Goal: Feedback & Contribution: Leave review/rating

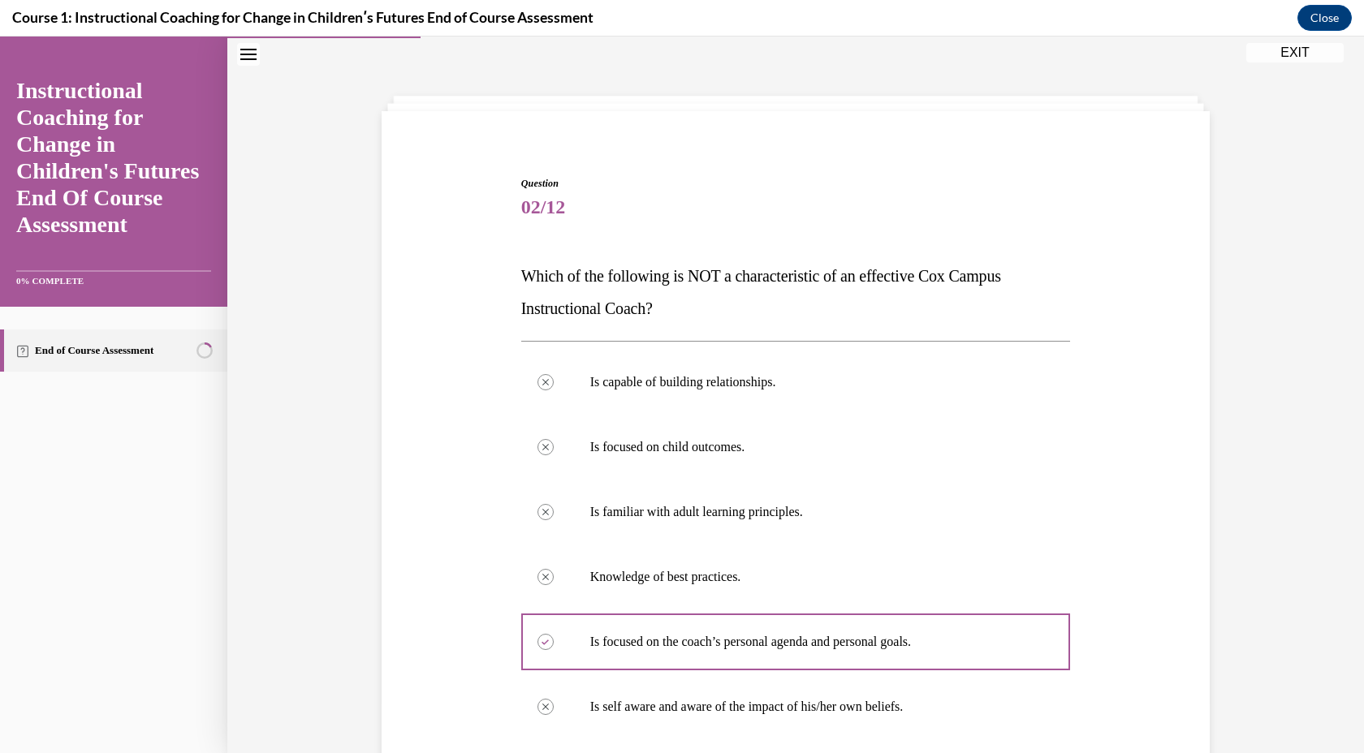
scroll to position [271, 0]
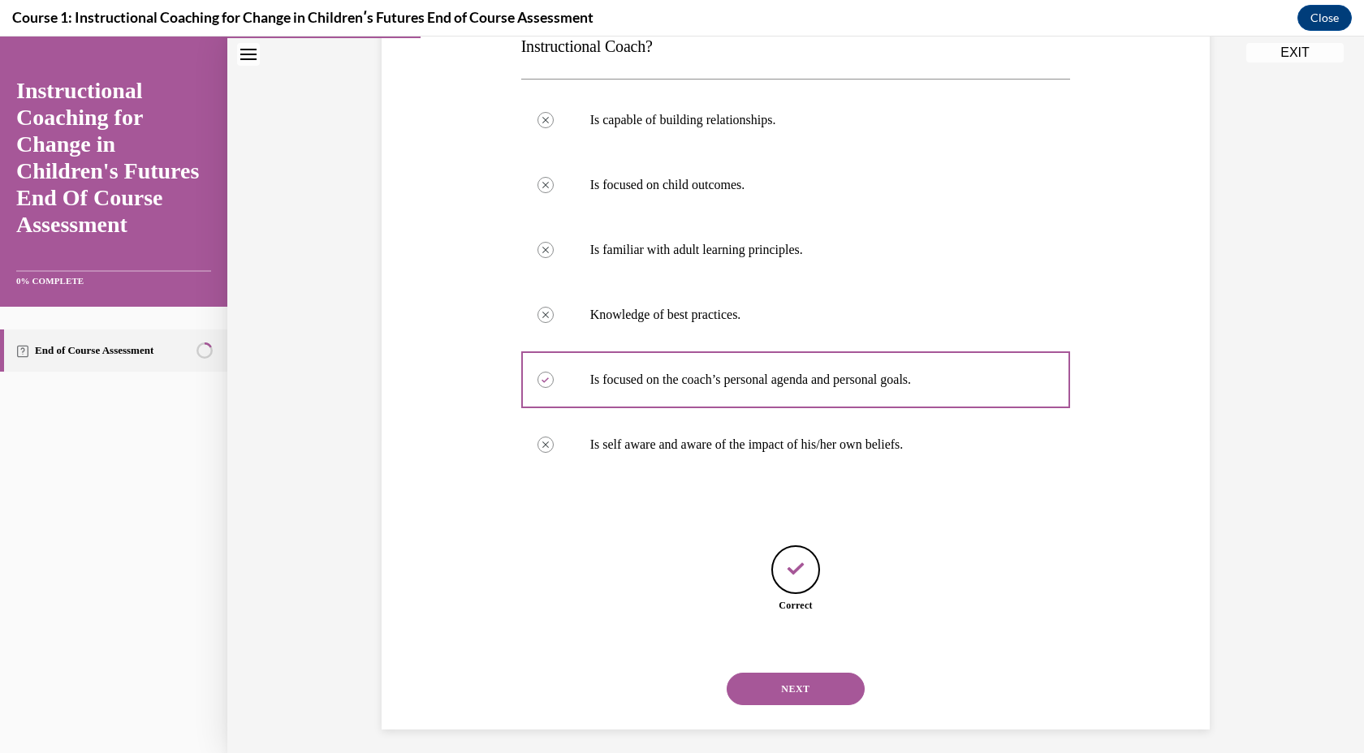
click at [797, 701] on button "NEXT" at bounding box center [796, 689] width 138 height 32
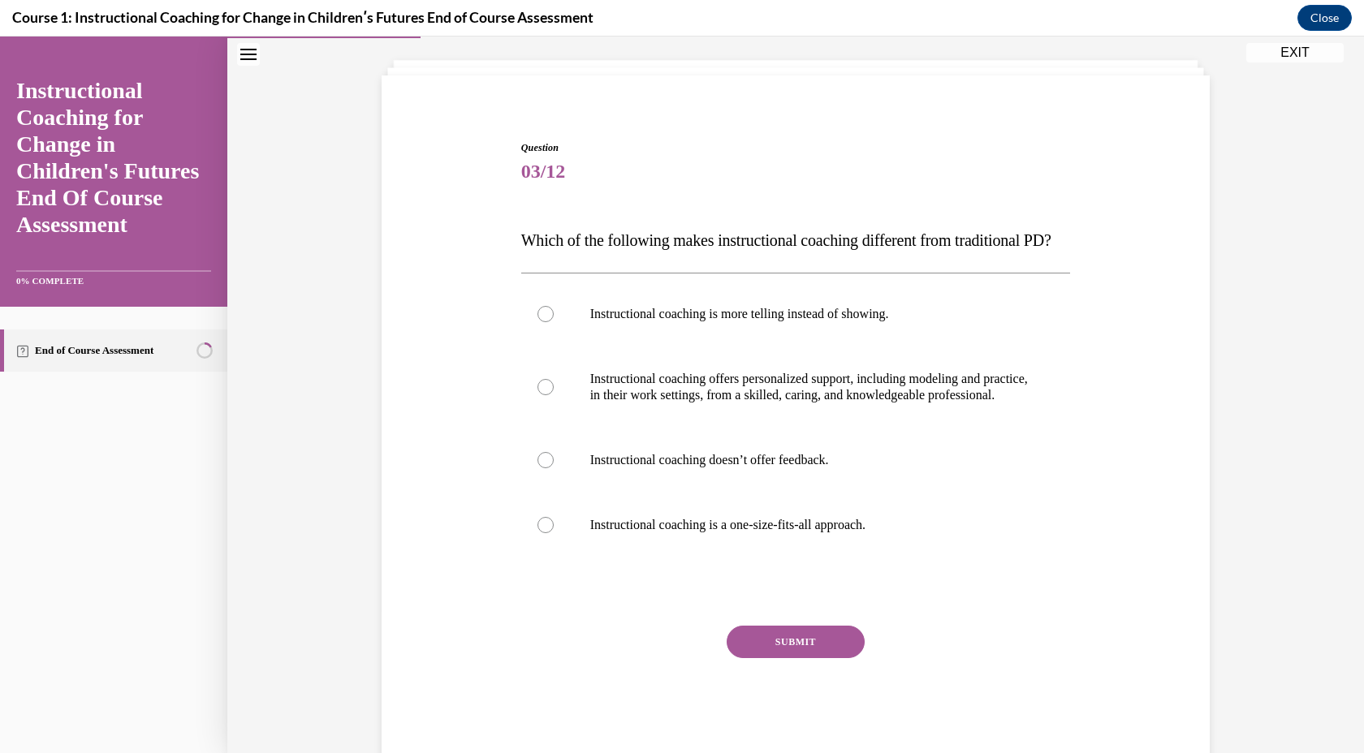
scroll to position [37, 0]
click at [554, 427] on label "Instructional coaching offers personalized support, including modeling and prac…" at bounding box center [796, 386] width 550 height 81
click at [554, 395] on input "Instructional coaching offers personalized support, including modeling and prac…" at bounding box center [545, 386] width 16 height 16
radio input "true"
click at [775, 658] on button "SUBMIT" at bounding box center [796, 641] width 138 height 32
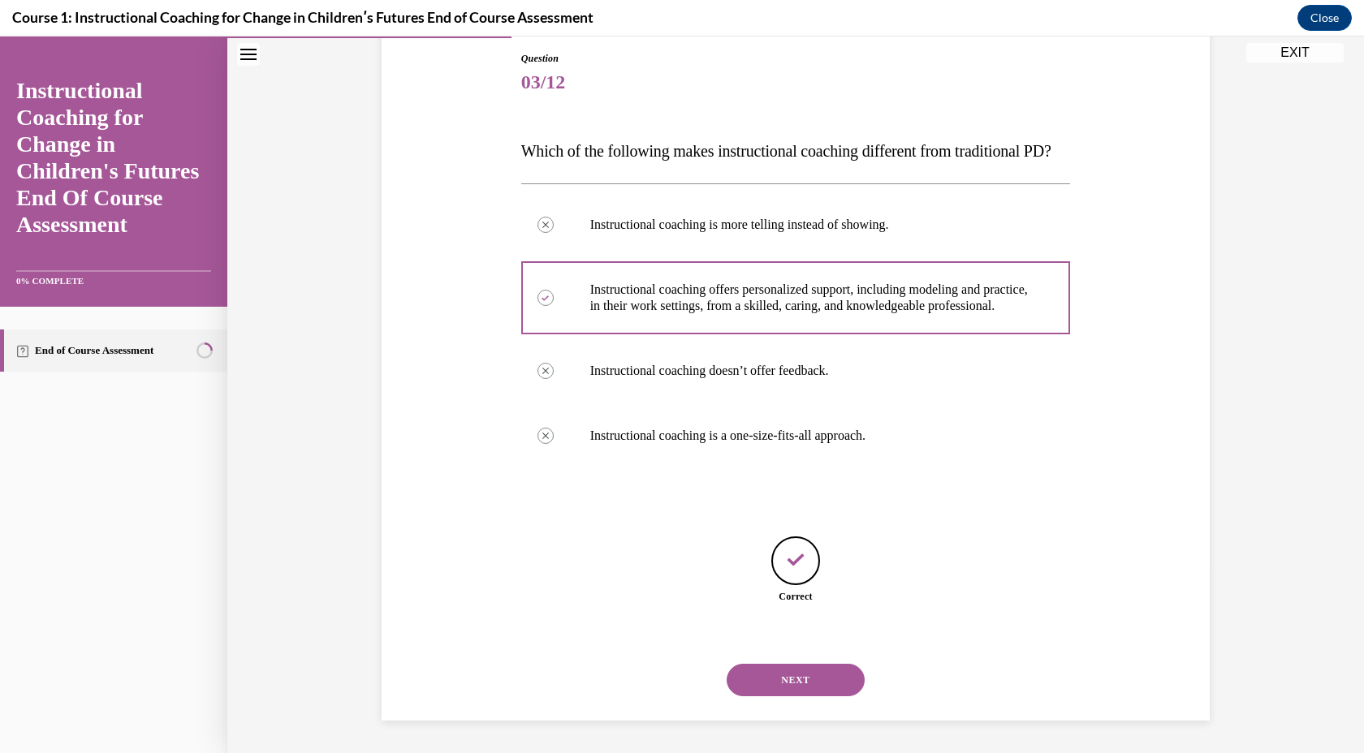
scroll to position [174, 0]
click at [775, 688] on button "NEXT" at bounding box center [796, 680] width 138 height 32
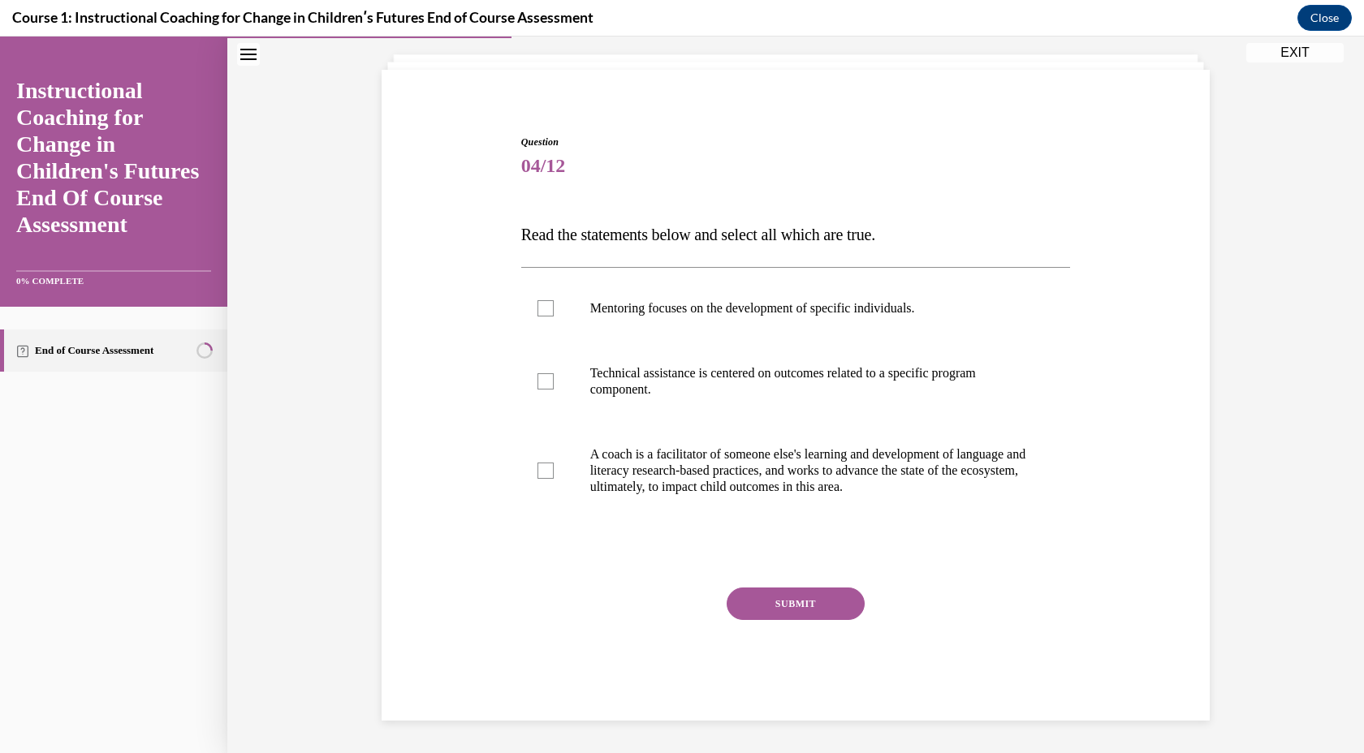
scroll to position [41, 0]
click at [550, 473] on div at bounding box center [545, 471] width 16 height 16
click at [550, 473] on input "A coach is a facilitator of someone else's learning and development of language…" at bounding box center [545, 471] width 16 height 16
checkbox input "true"
click at [550, 313] on div at bounding box center [545, 308] width 16 height 16
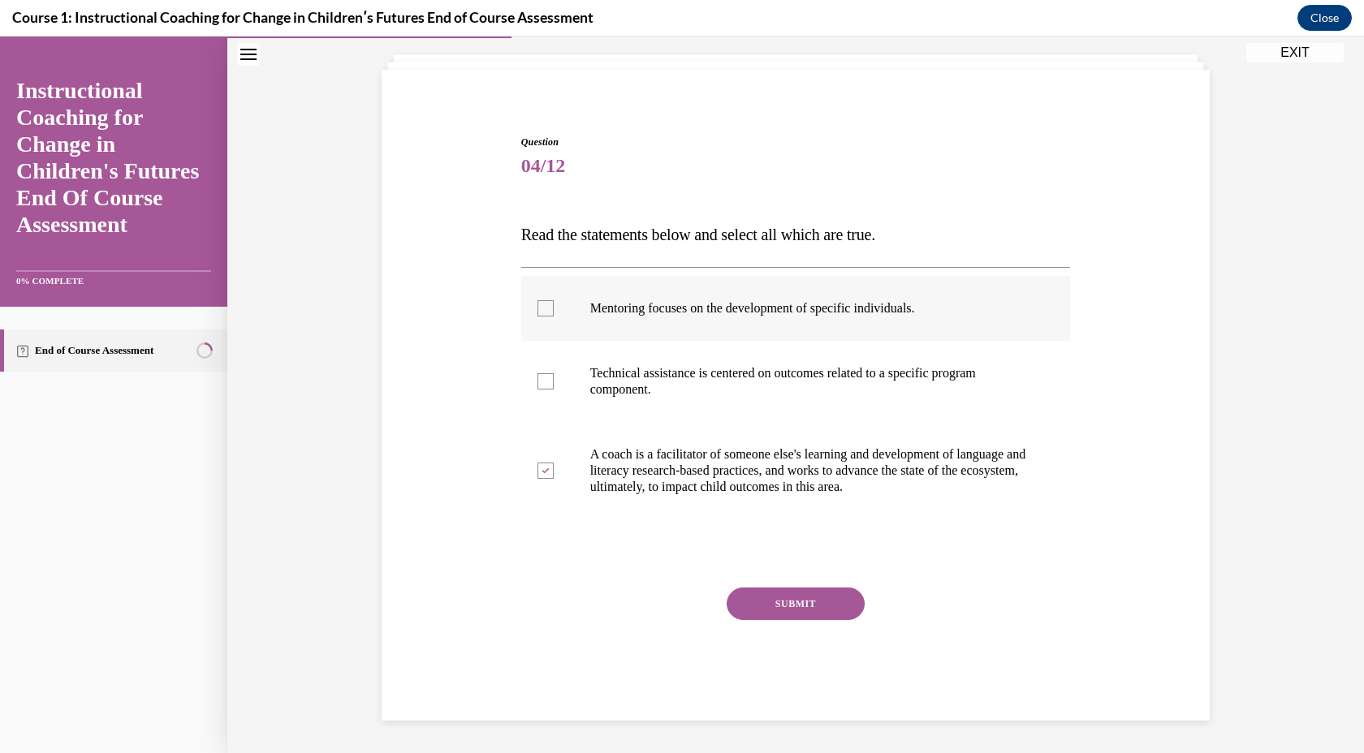
click at [550, 313] on input "Mentoring focuses on the development of specific individuals." at bounding box center [545, 308] width 16 height 16
checkbox input "true"
click at [778, 600] on button "SUBMIT" at bounding box center [796, 604] width 138 height 32
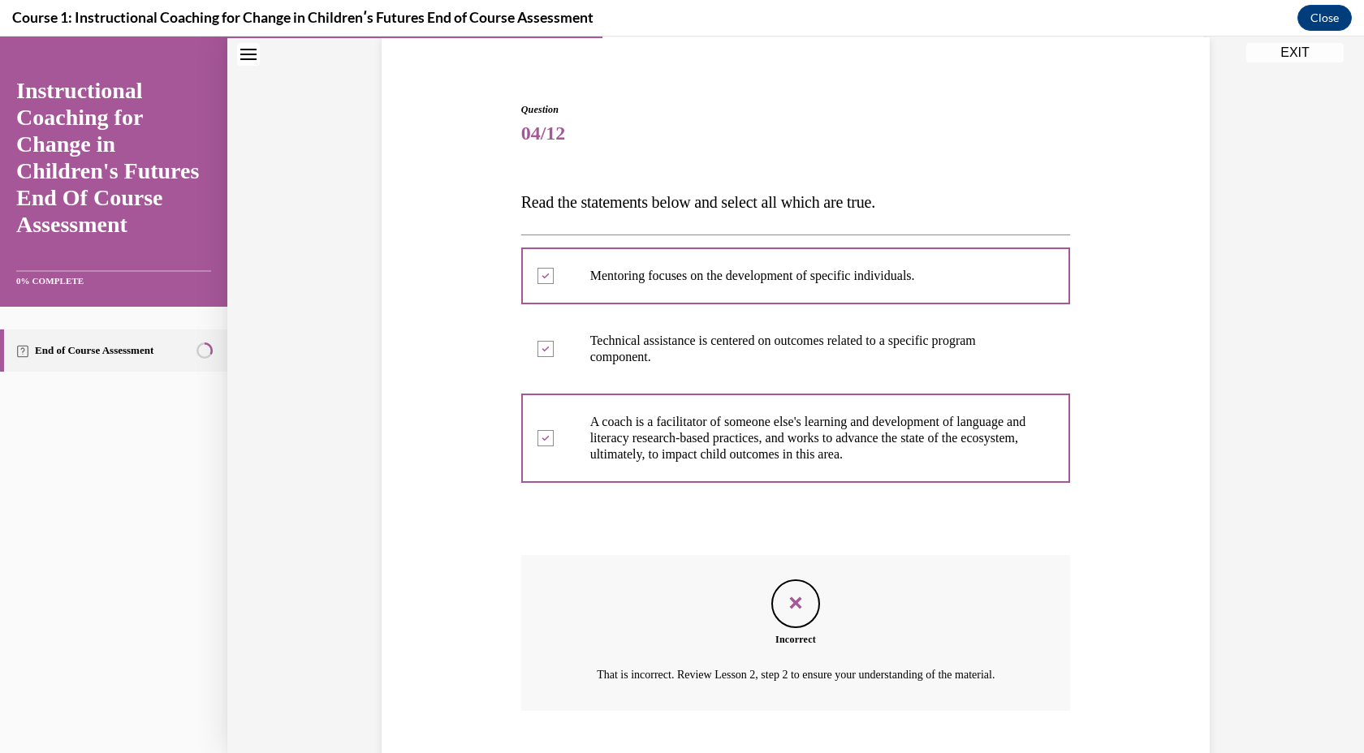
scroll to position [173, 0]
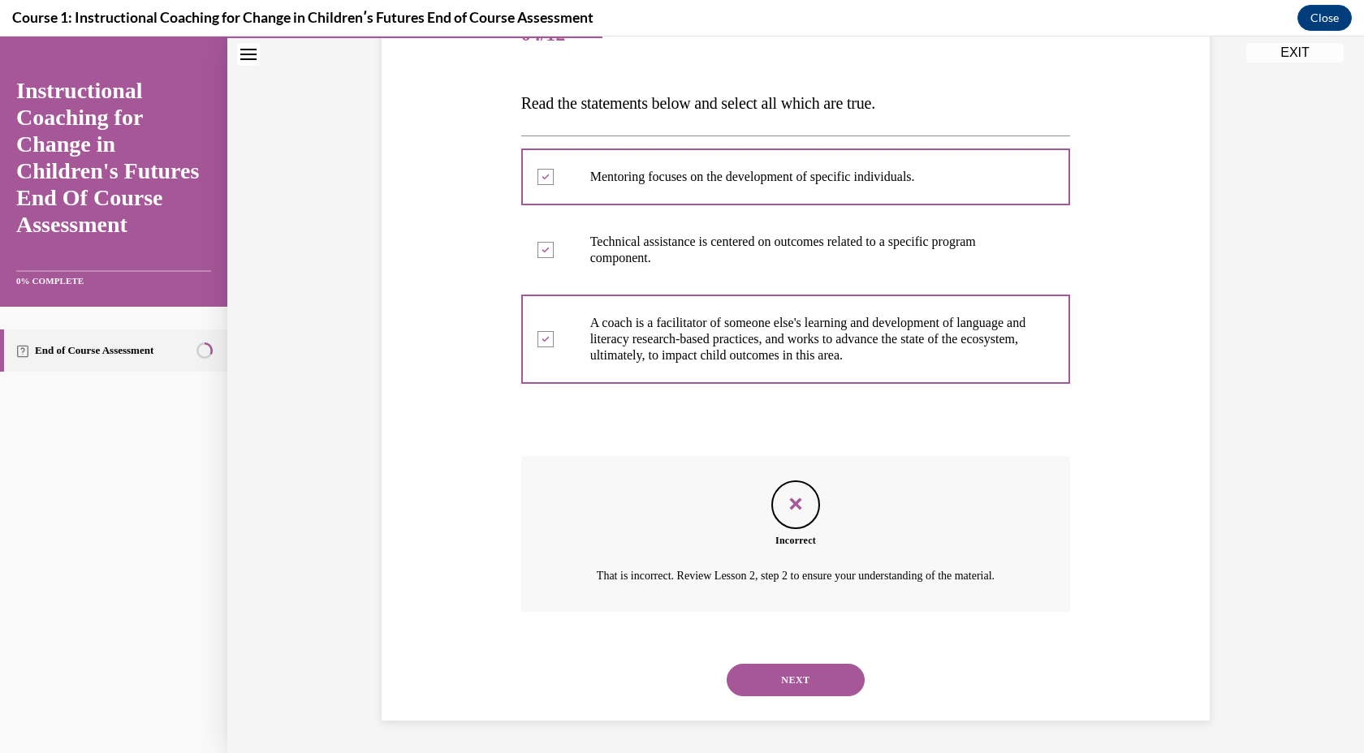
click at [773, 680] on button "NEXT" at bounding box center [796, 680] width 138 height 32
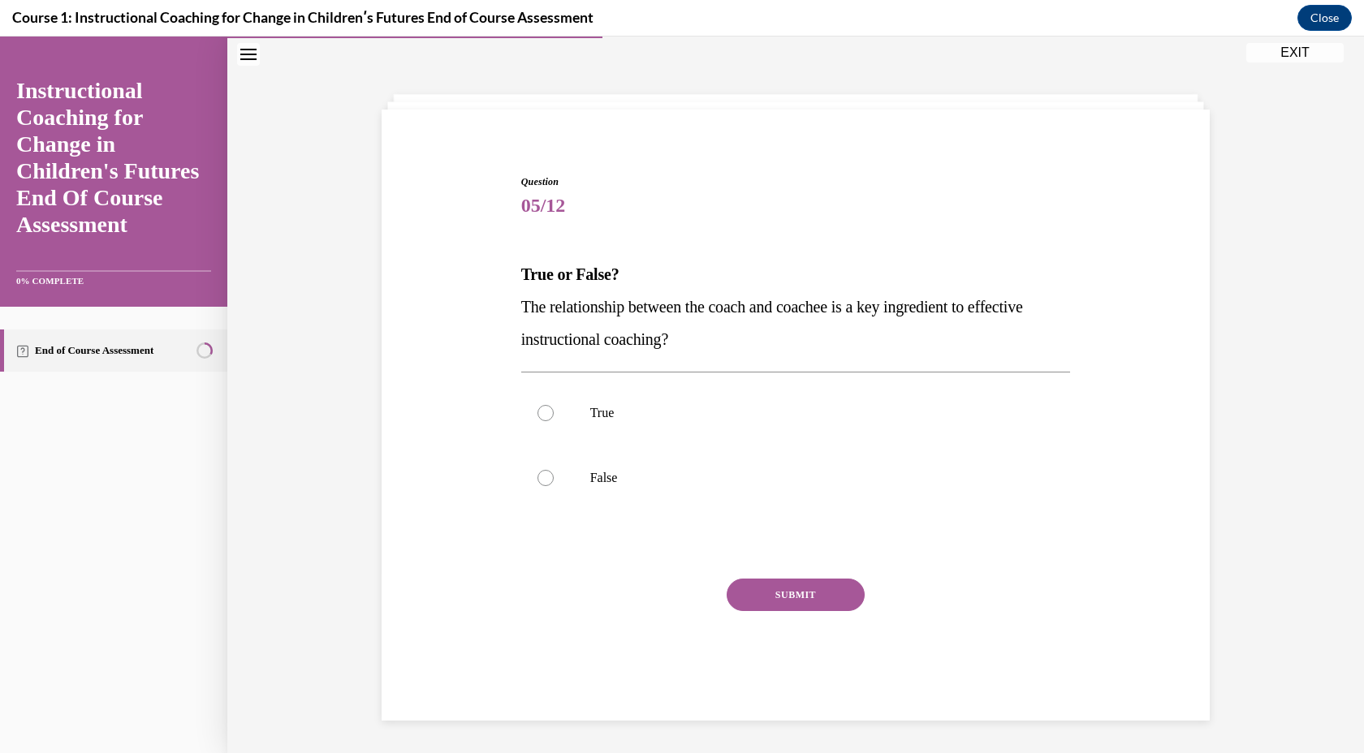
scroll to position [2, 0]
click at [537, 417] on label "True" at bounding box center [796, 413] width 550 height 65
click at [537, 417] on input "True" at bounding box center [545, 413] width 16 height 16
radio input "true"
click at [826, 593] on button "SUBMIT" at bounding box center [796, 595] width 138 height 32
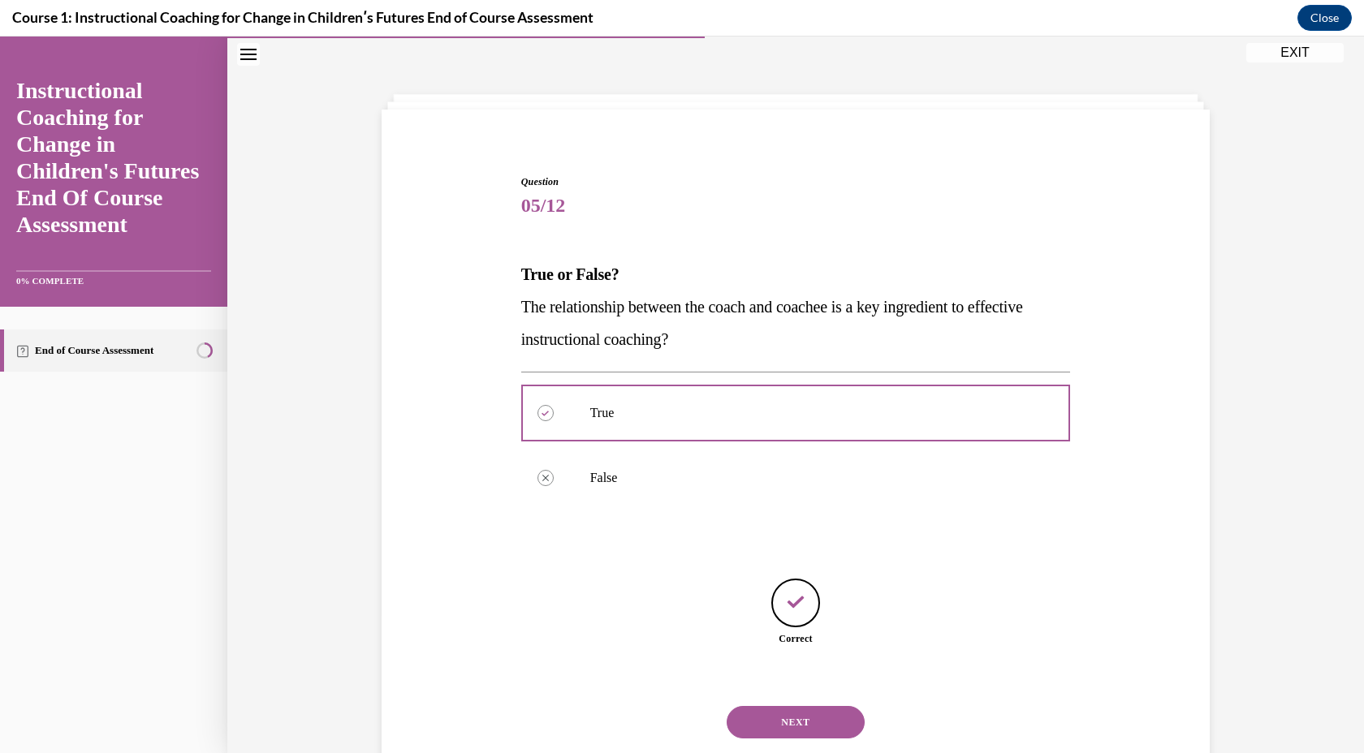
scroll to position [44, 0]
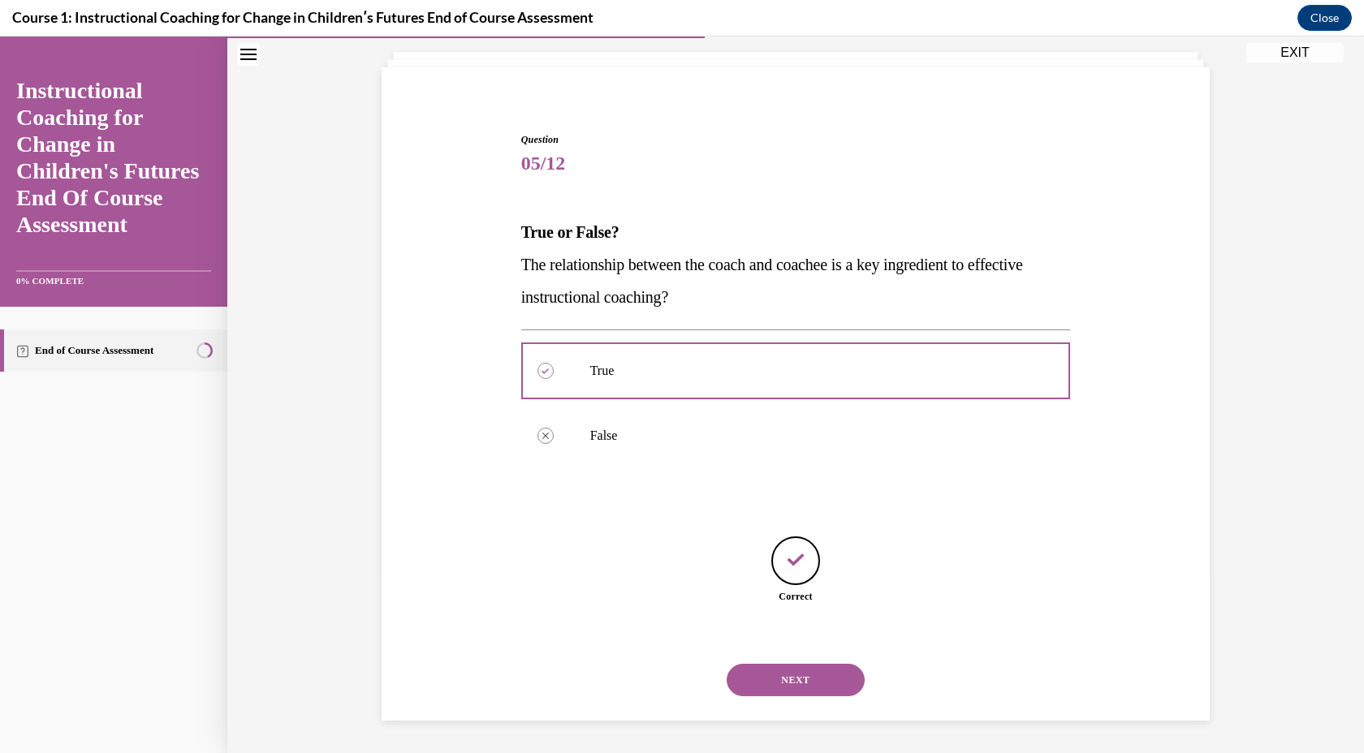
click at [800, 674] on button "NEXT" at bounding box center [796, 680] width 138 height 32
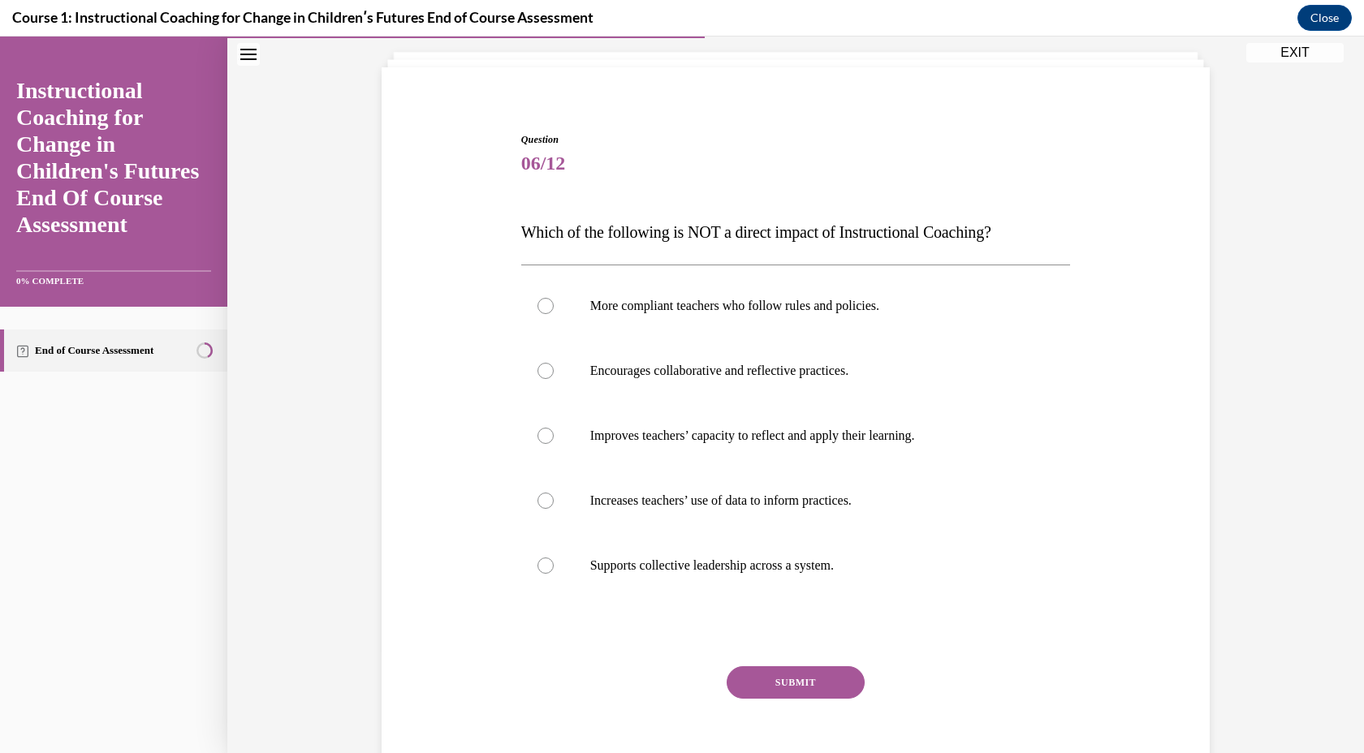
scroll to position [36, 0]
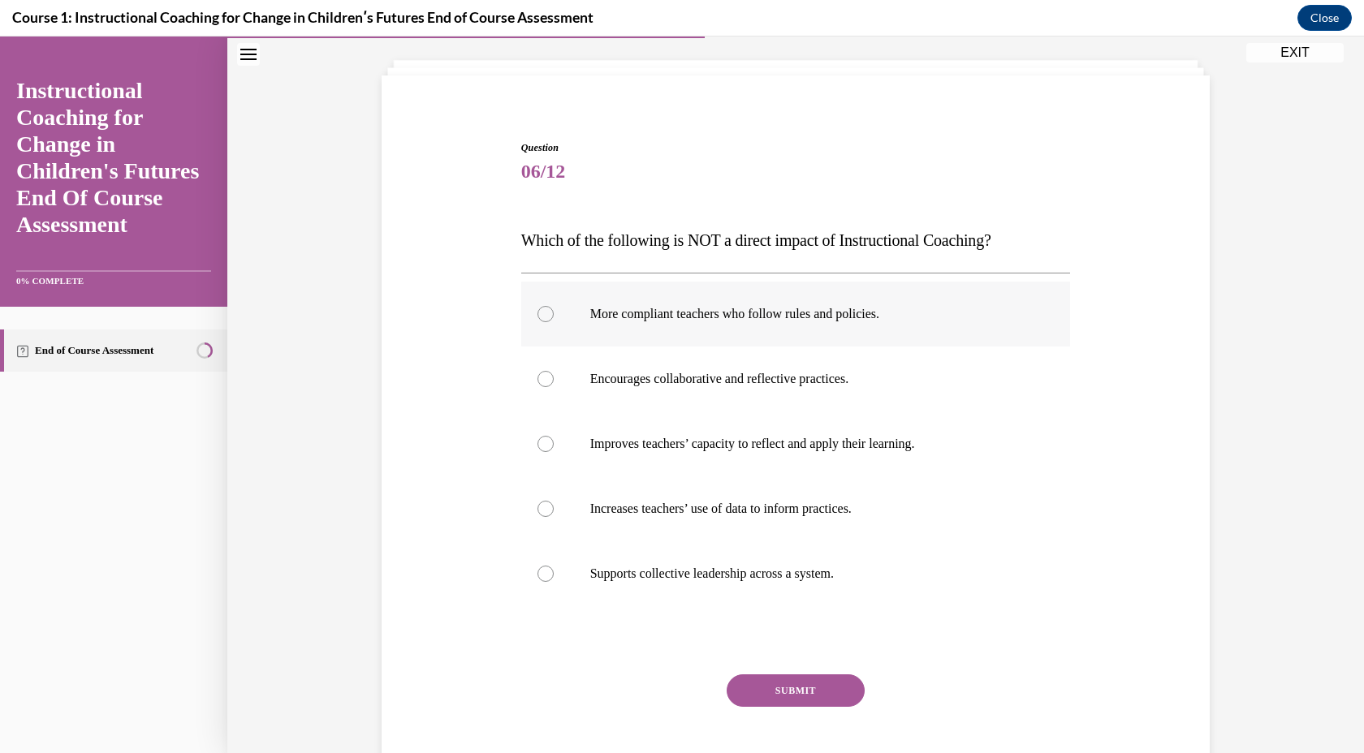
click at [551, 310] on div at bounding box center [545, 314] width 16 height 16
click at [551, 310] on input "More compliant teachers who follow rules and policies." at bounding box center [545, 314] width 16 height 16
radio input "true"
click at [801, 694] on button "SUBMIT" at bounding box center [796, 691] width 138 height 32
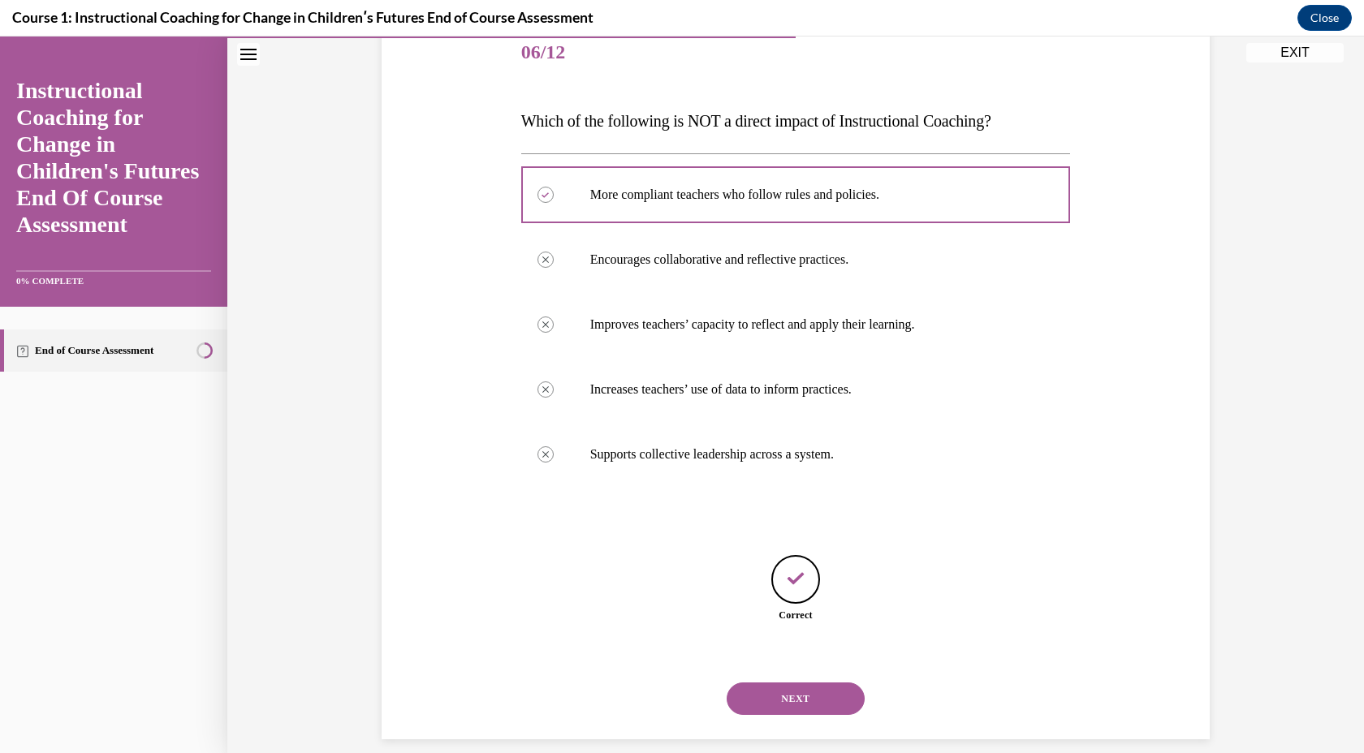
scroll to position [174, 0]
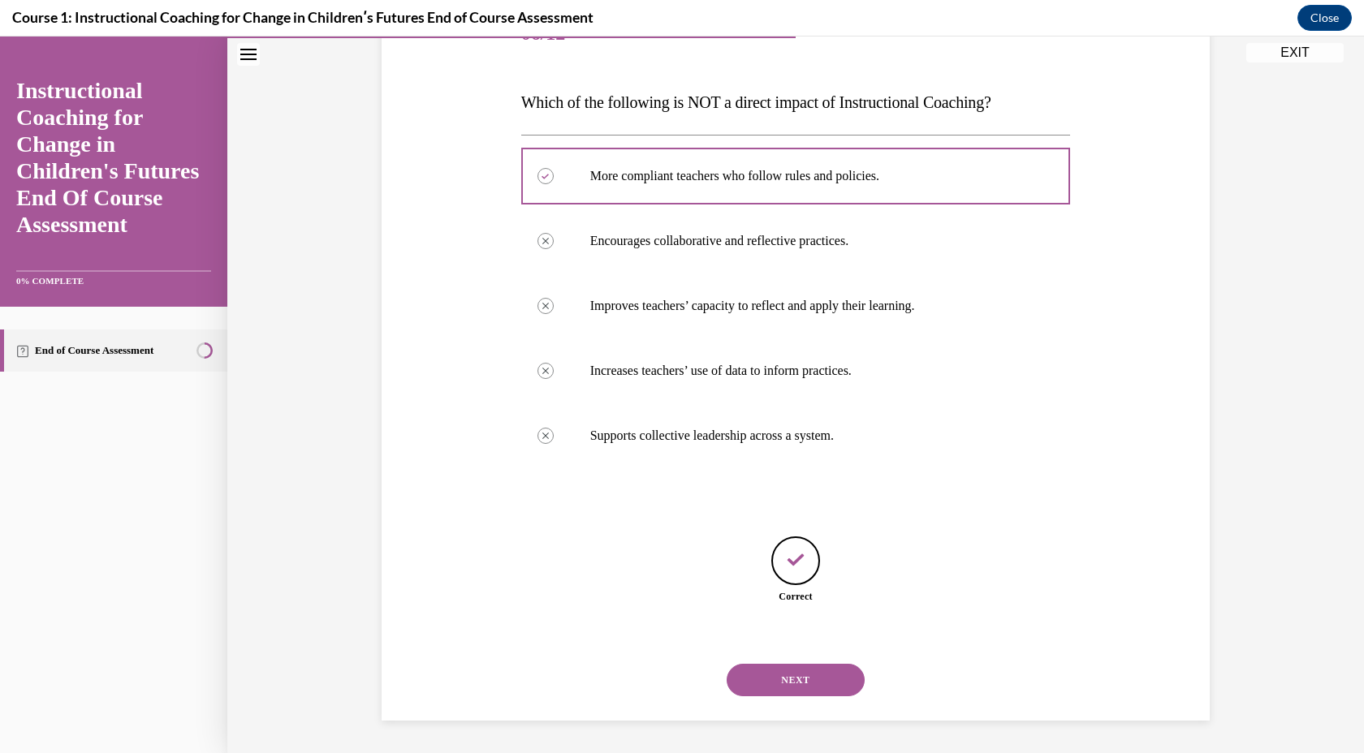
click at [788, 686] on button "NEXT" at bounding box center [796, 680] width 138 height 32
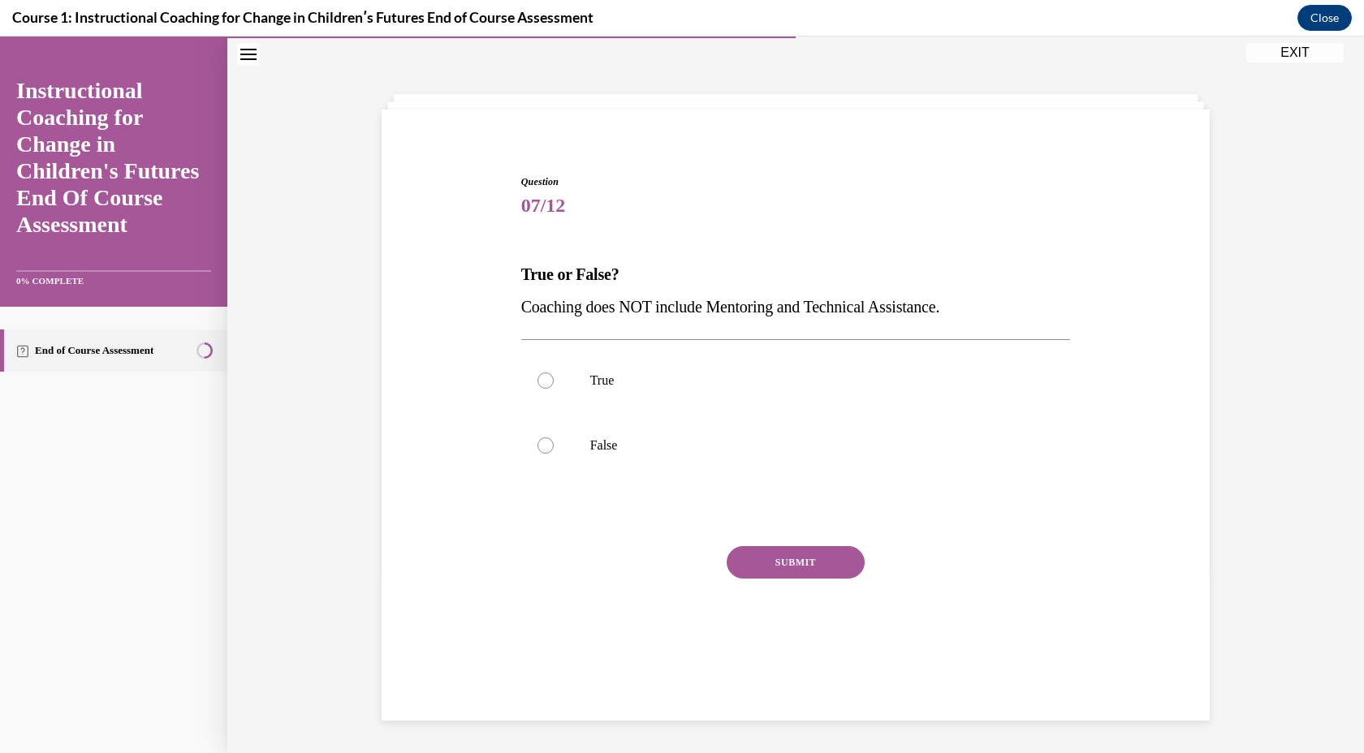
scroll to position [2, 0]
click at [544, 445] on div at bounding box center [545, 446] width 16 height 16
click at [544, 445] on input "False" at bounding box center [545, 446] width 16 height 16
radio input "true"
click at [760, 568] on button "SUBMIT" at bounding box center [796, 562] width 138 height 32
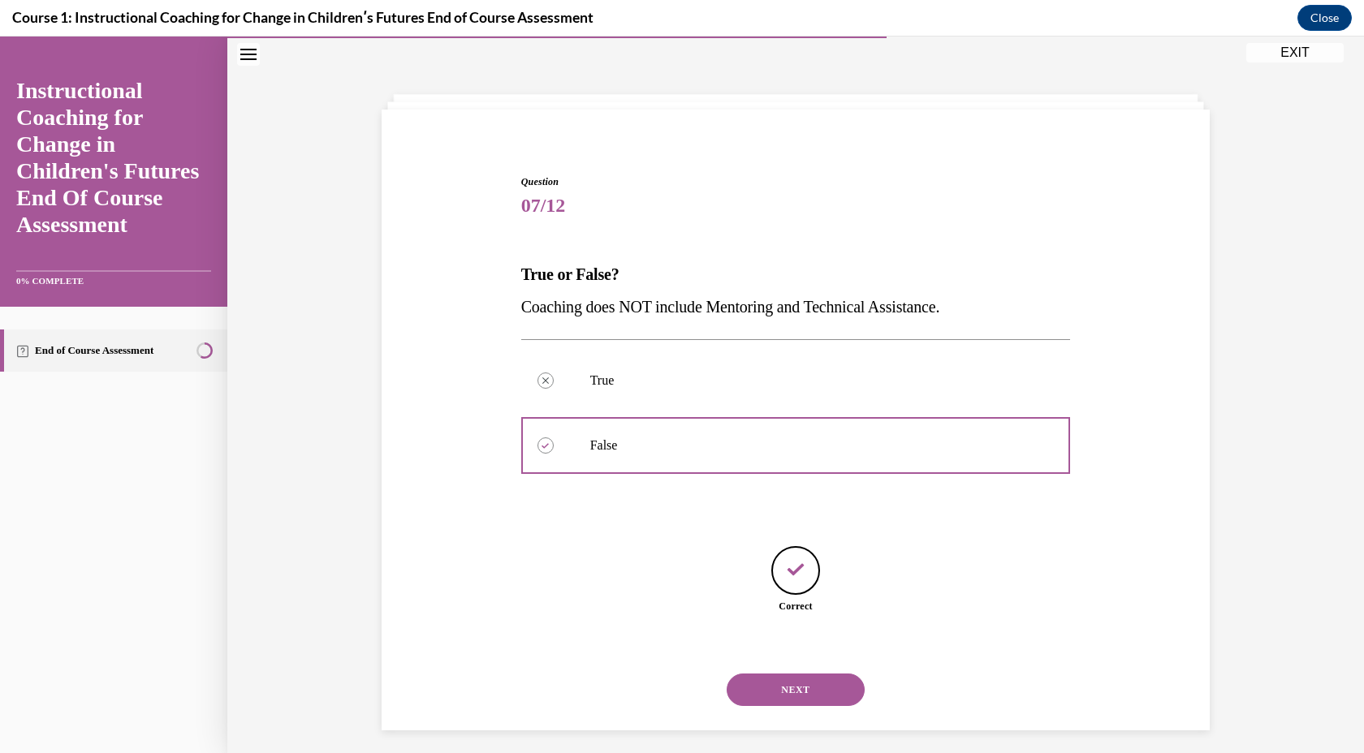
scroll to position [11, 0]
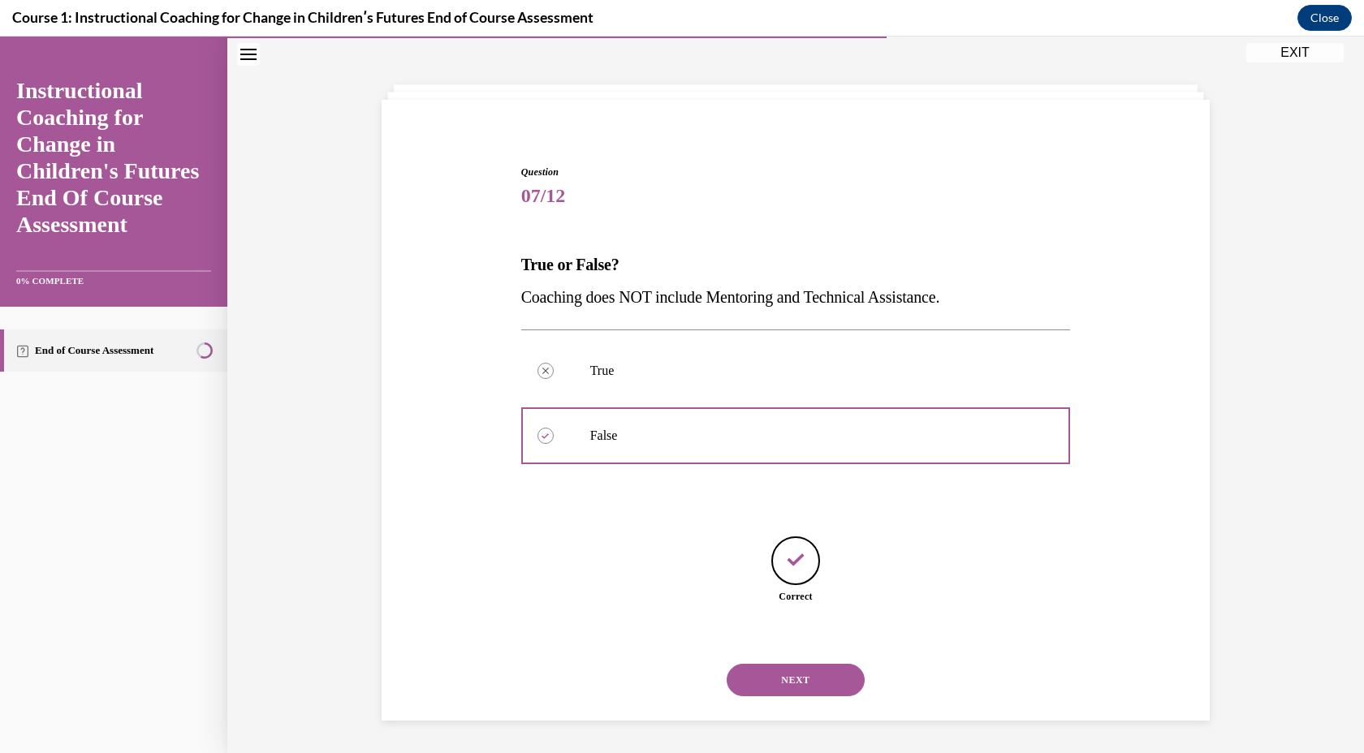
click at [775, 667] on button "NEXT" at bounding box center [796, 680] width 138 height 32
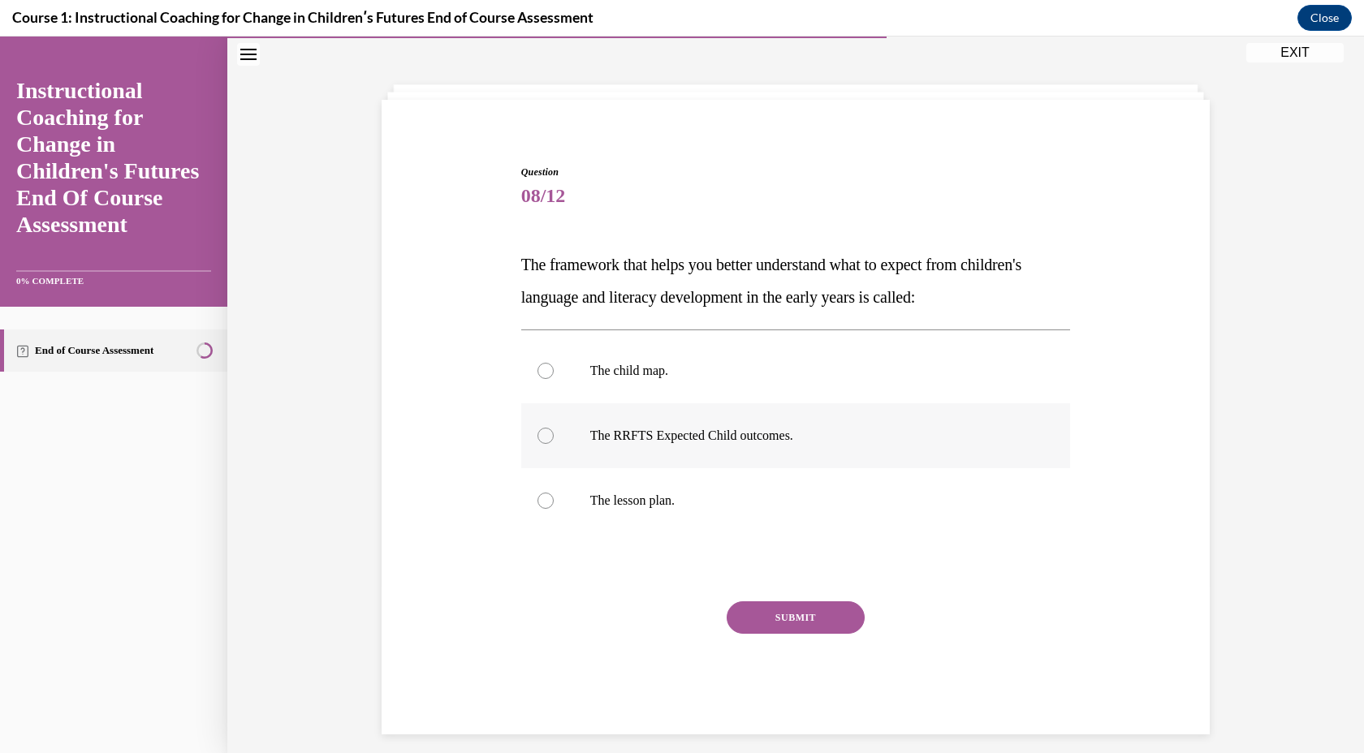
click at [537, 439] on label "The RRFTS Expected Child outcomes." at bounding box center [796, 435] width 550 height 65
click at [537, 439] on input "The RRFTS Expected Child outcomes." at bounding box center [545, 436] width 16 height 16
radio input "true"
click at [781, 604] on button "SUBMIT" at bounding box center [796, 618] width 138 height 32
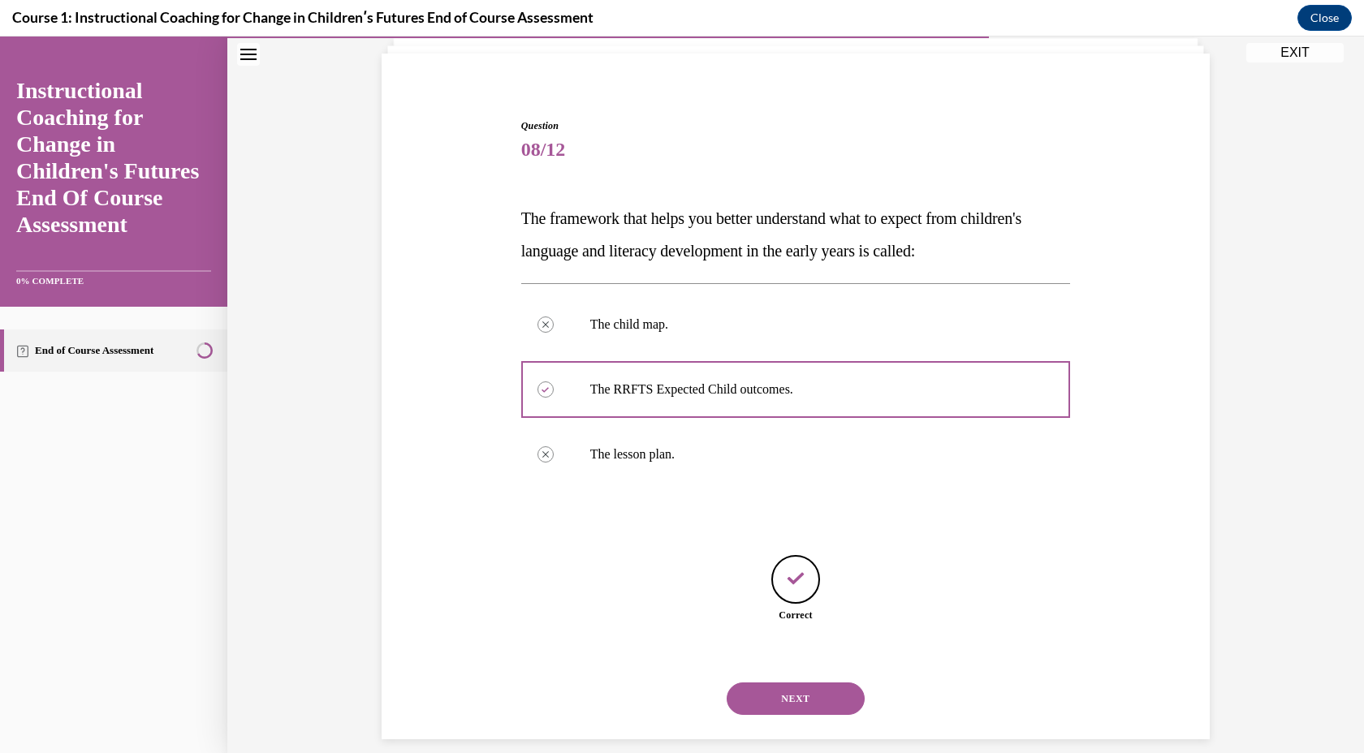
scroll to position [76, 0]
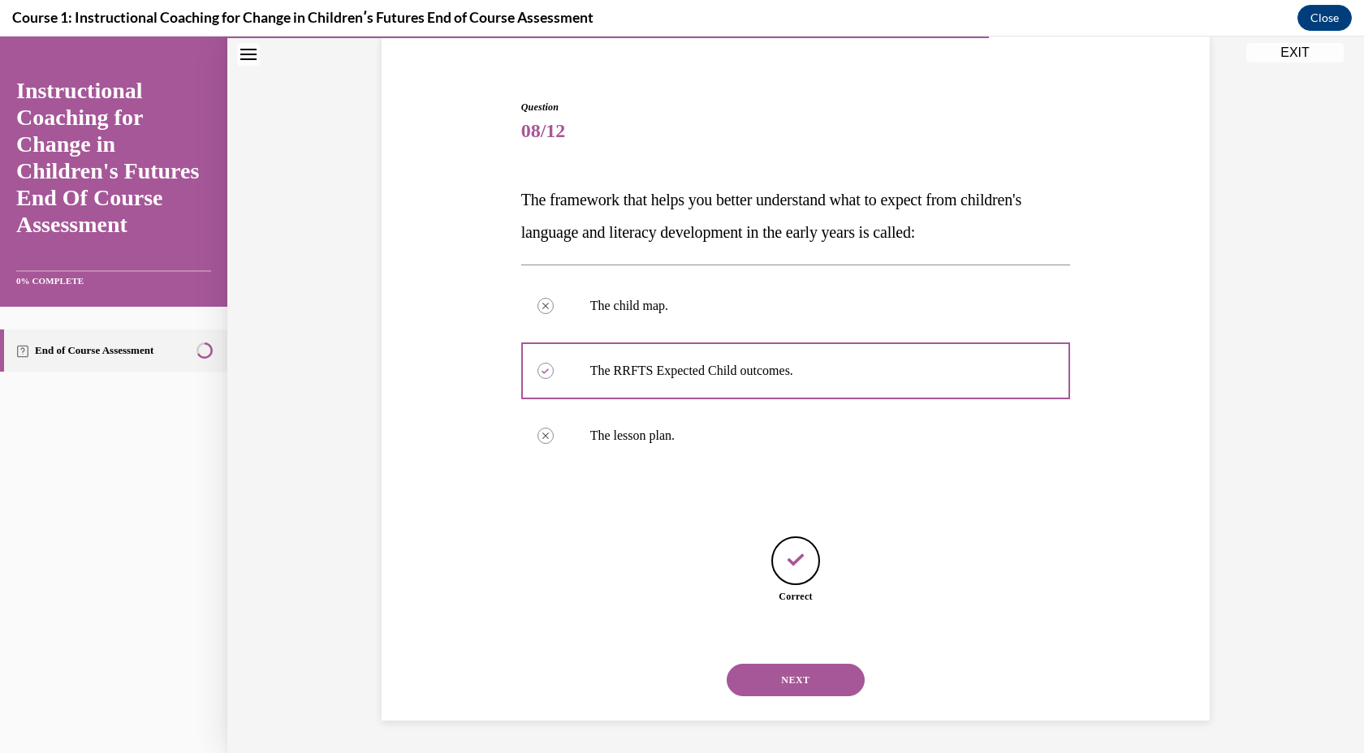
click at [777, 671] on button "NEXT" at bounding box center [796, 680] width 138 height 32
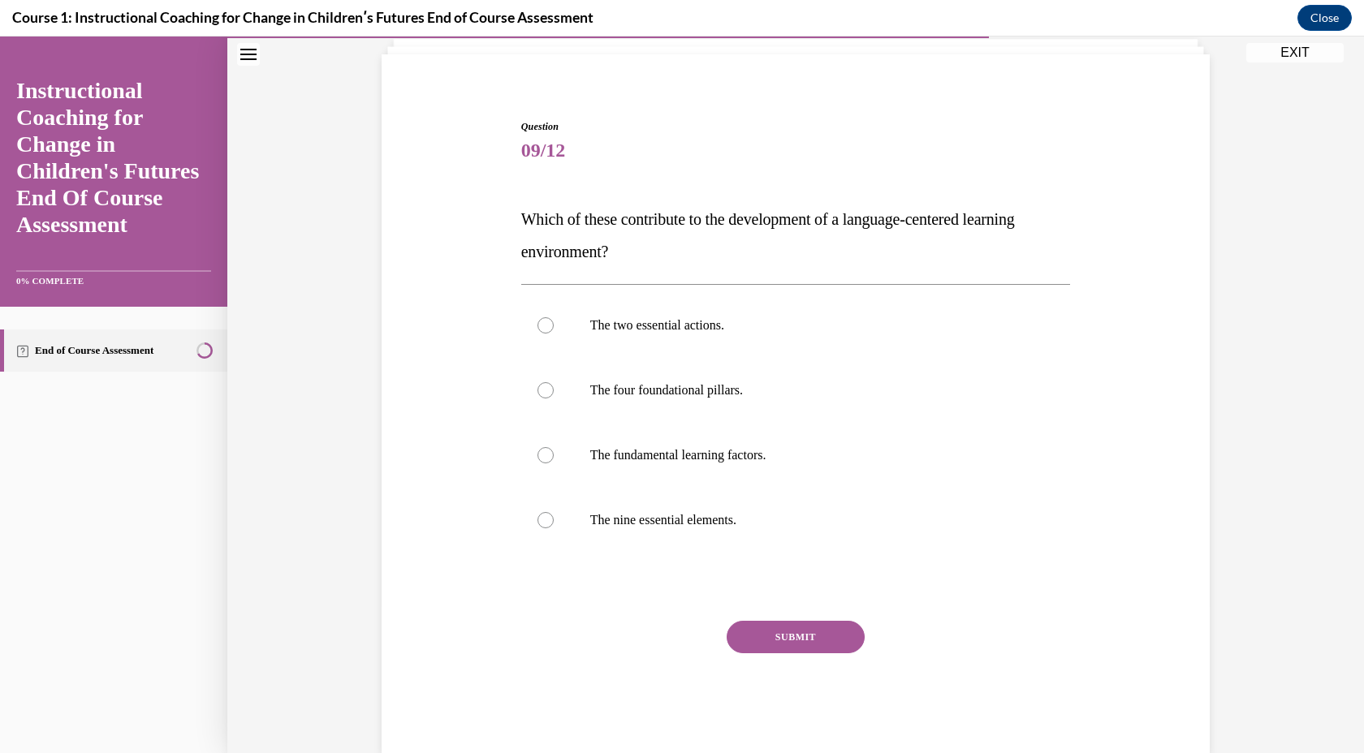
scroll to position [59, 0]
click at [550, 459] on div at bounding box center [545, 453] width 16 height 16
click at [550, 459] on input "The fundamental learning factors." at bounding box center [545, 453] width 16 height 16
radio input "true"
click at [792, 626] on button "SUBMIT" at bounding box center [796, 635] width 138 height 32
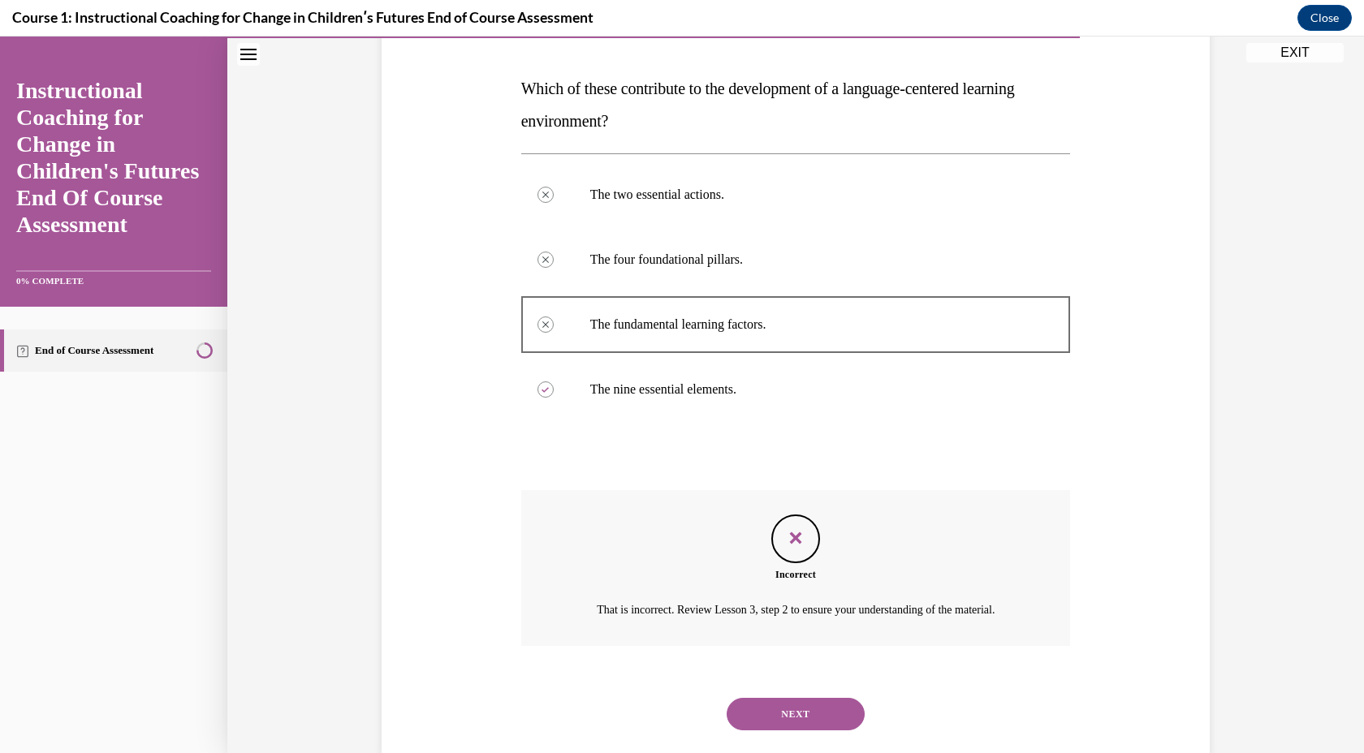
scroll to position [222, 0]
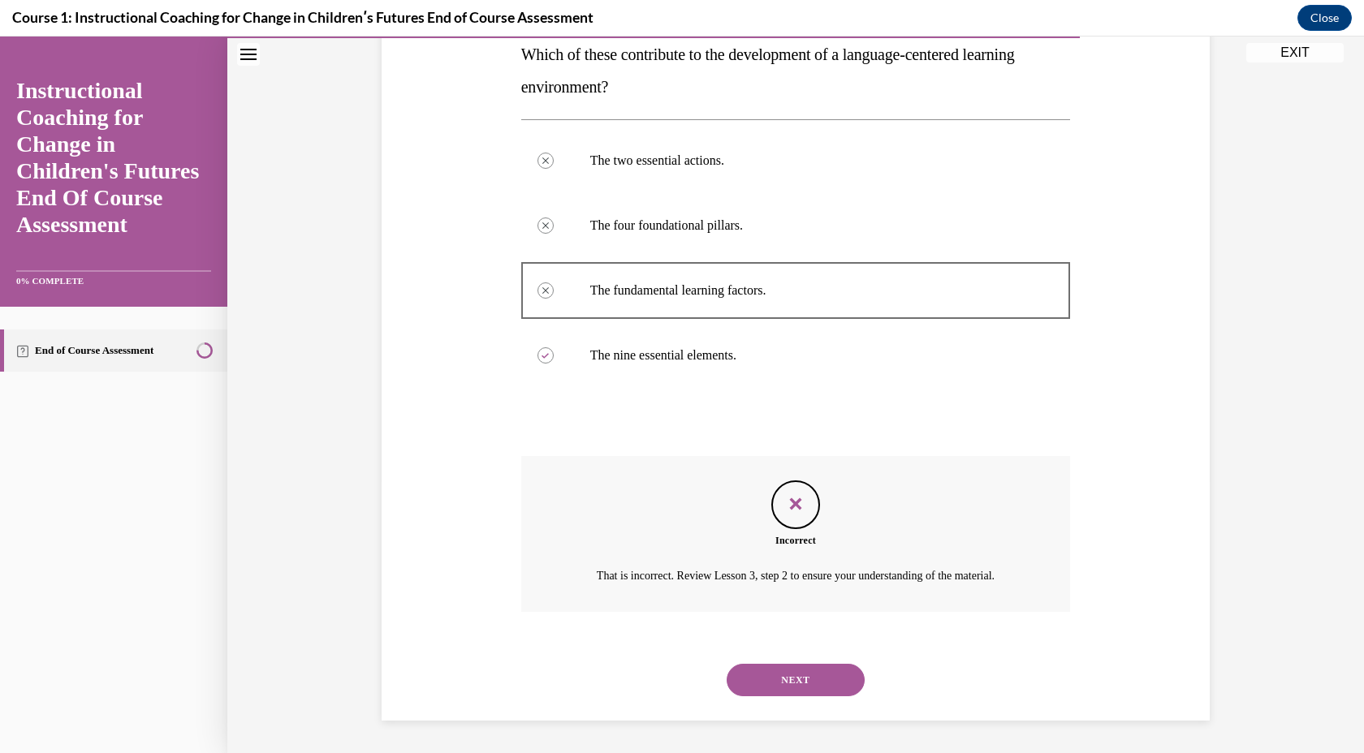
click at [797, 678] on button "NEXT" at bounding box center [796, 680] width 138 height 32
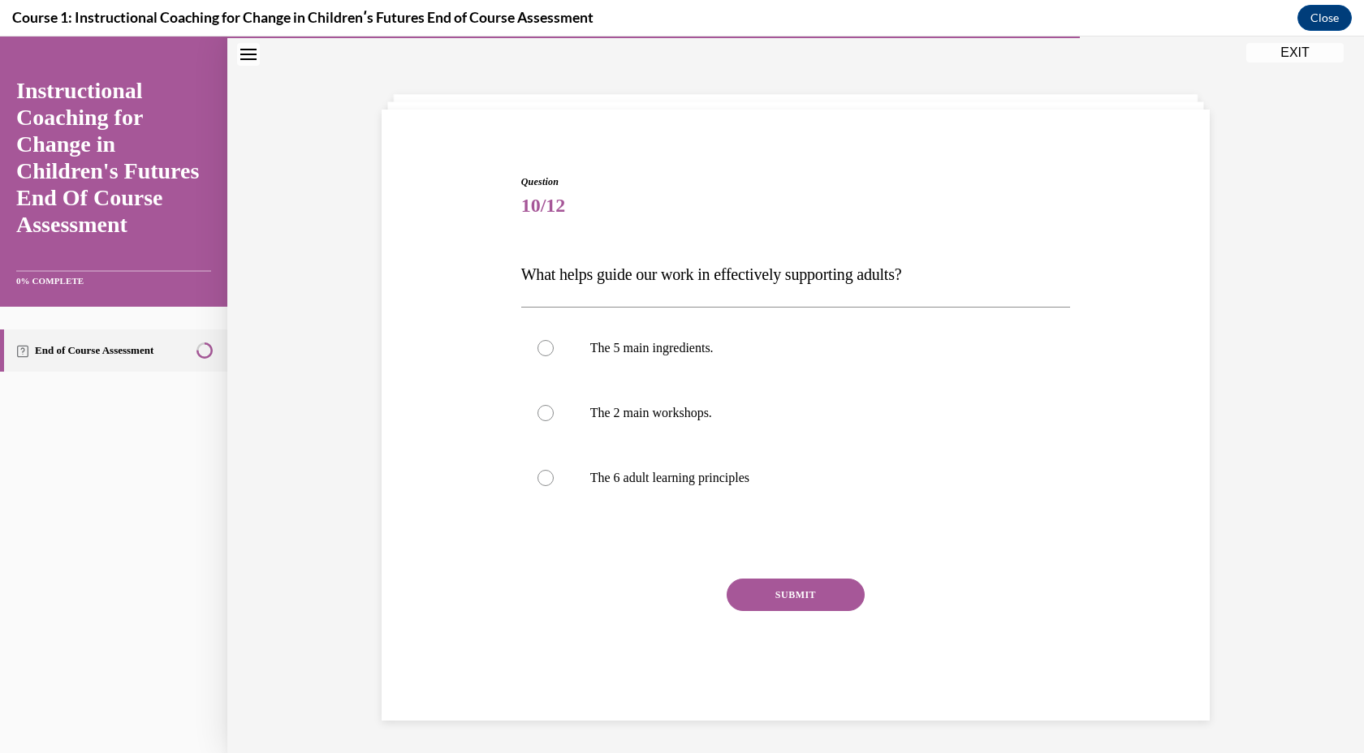
scroll to position [2, 0]
click at [538, 483] on label "The 6 adult learning principles" at bounding box center [796, 478] width 550 height 65
click at [538, 483] on input "The 6 adult learning principles" at bounding box center [545, 478] width 16 height 16
radio input "true"
click at [796, 594] on button "SUBMIT" at bounding box center [796, 595] width 138 height 32
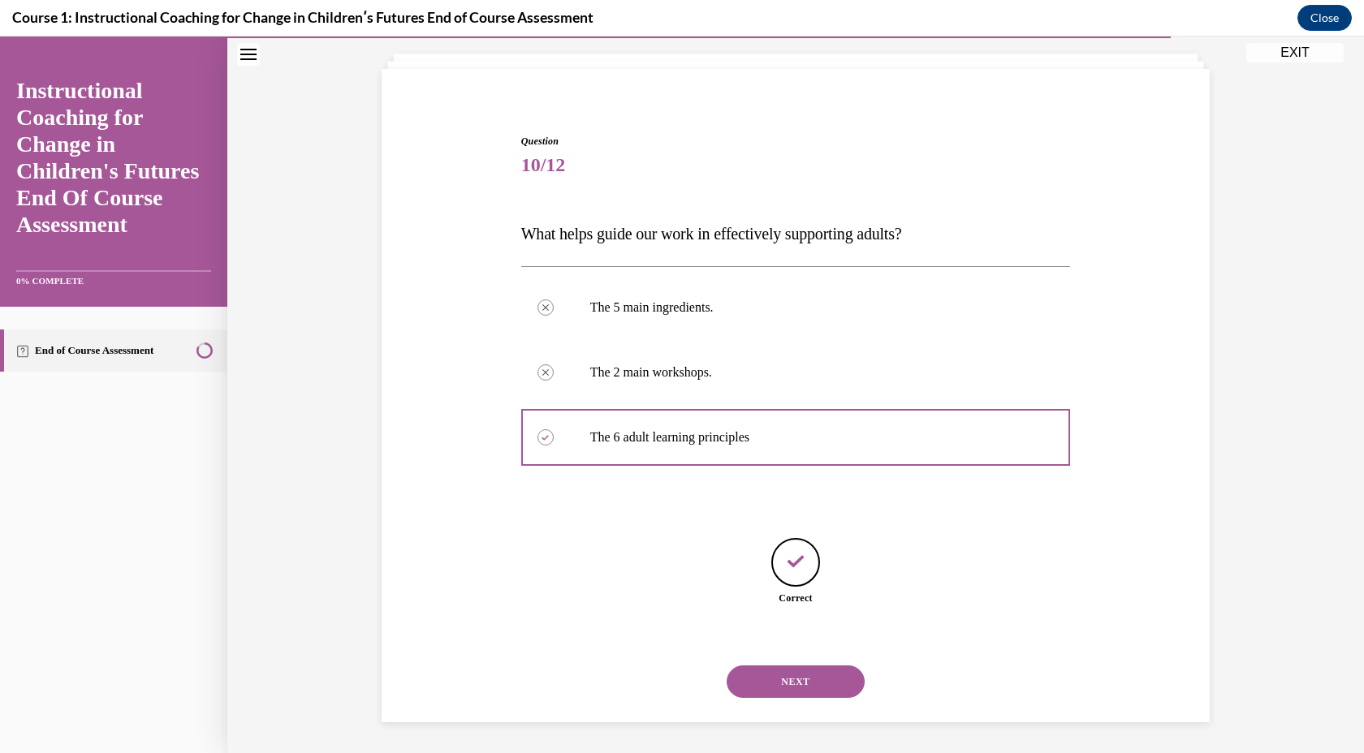
scroll to position [44, 0]
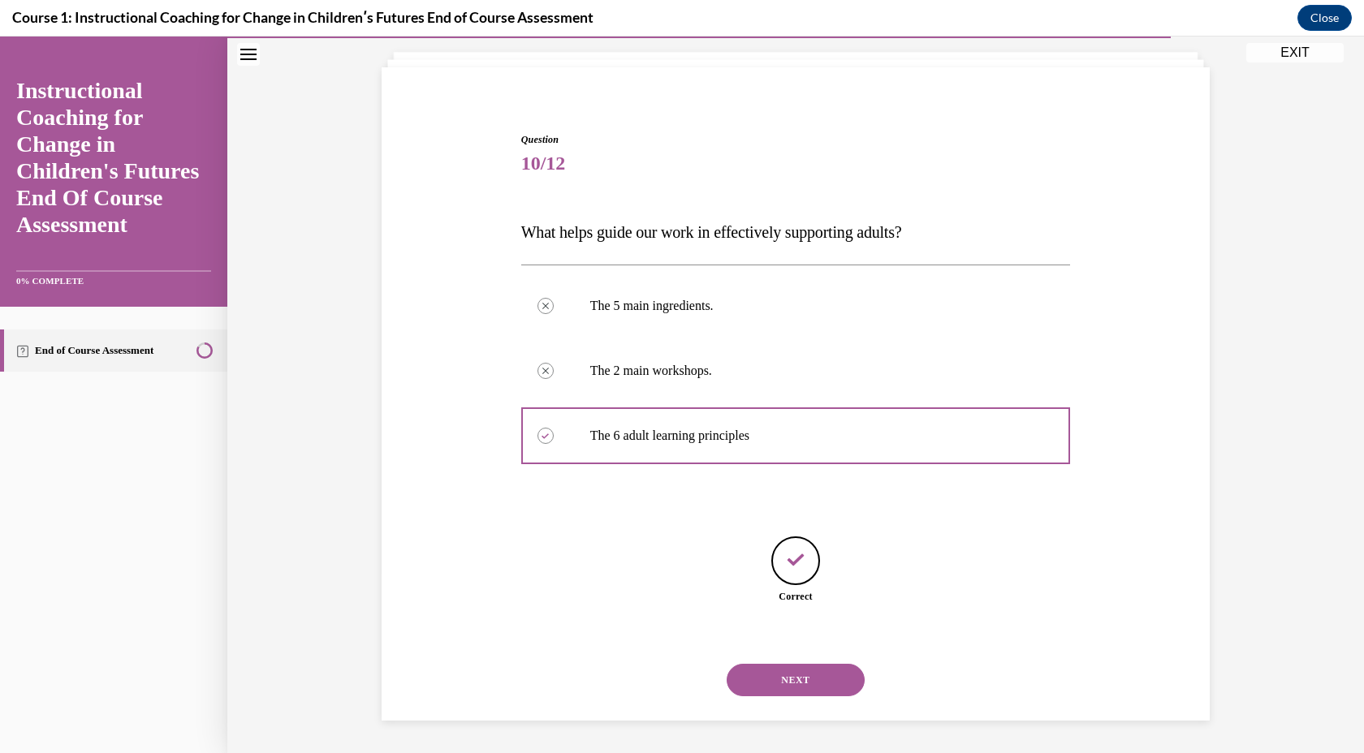
click at [786, 670] on button "NEXT" at bounding box center [796, 680] width 138 height 32
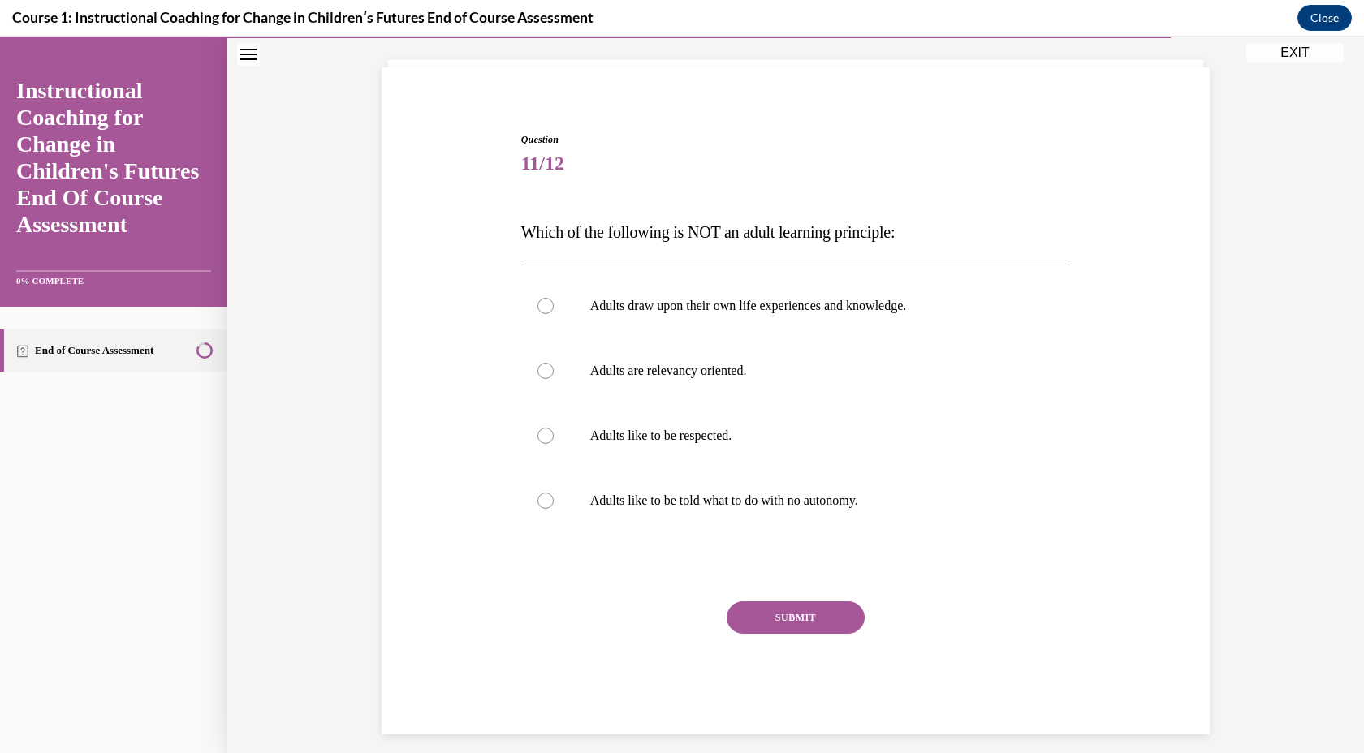
scroll to position [36, 0]
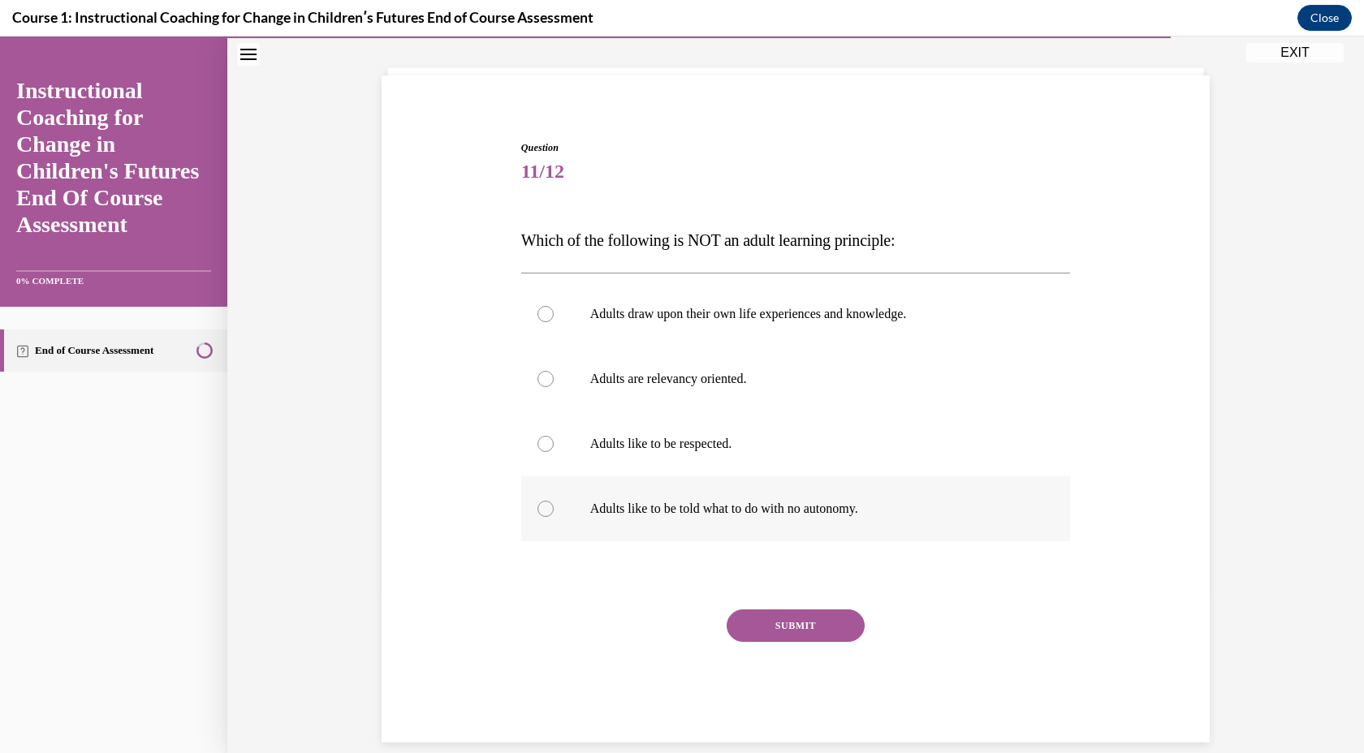
click at [550, 501] on label "Adults like to be told what to do with no autonomy." at bounding box center [796, 509] width 550 height 65
click at [550, 501] on input "Adults like to be told what to do with no autonomy." at bounding box center [545, 509] width 16 height 16
radio input "true"
click at [779, 621] on button "SUBMIT" at bounding box center [796, 626] width 138 height 32
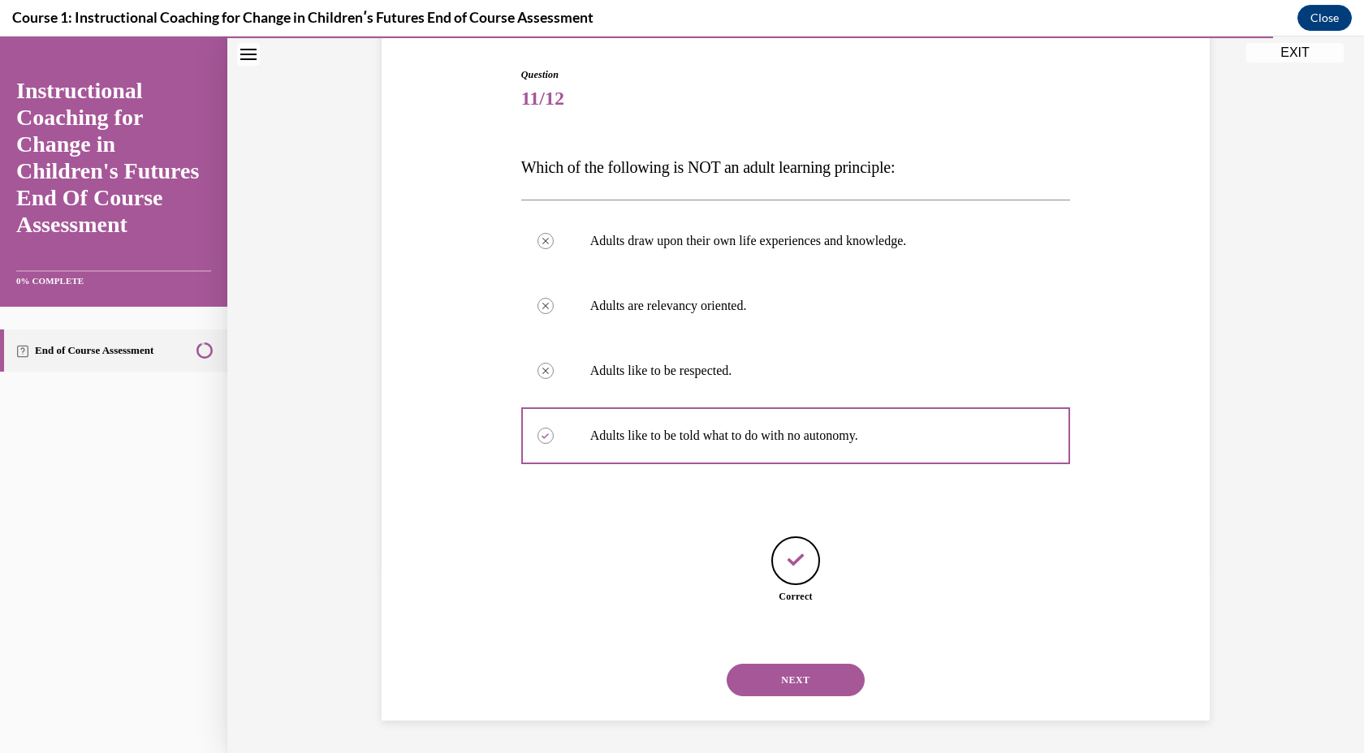
click at [778, 685] on button "NEXT" at bounding box center [796, 680] width 138 height 32
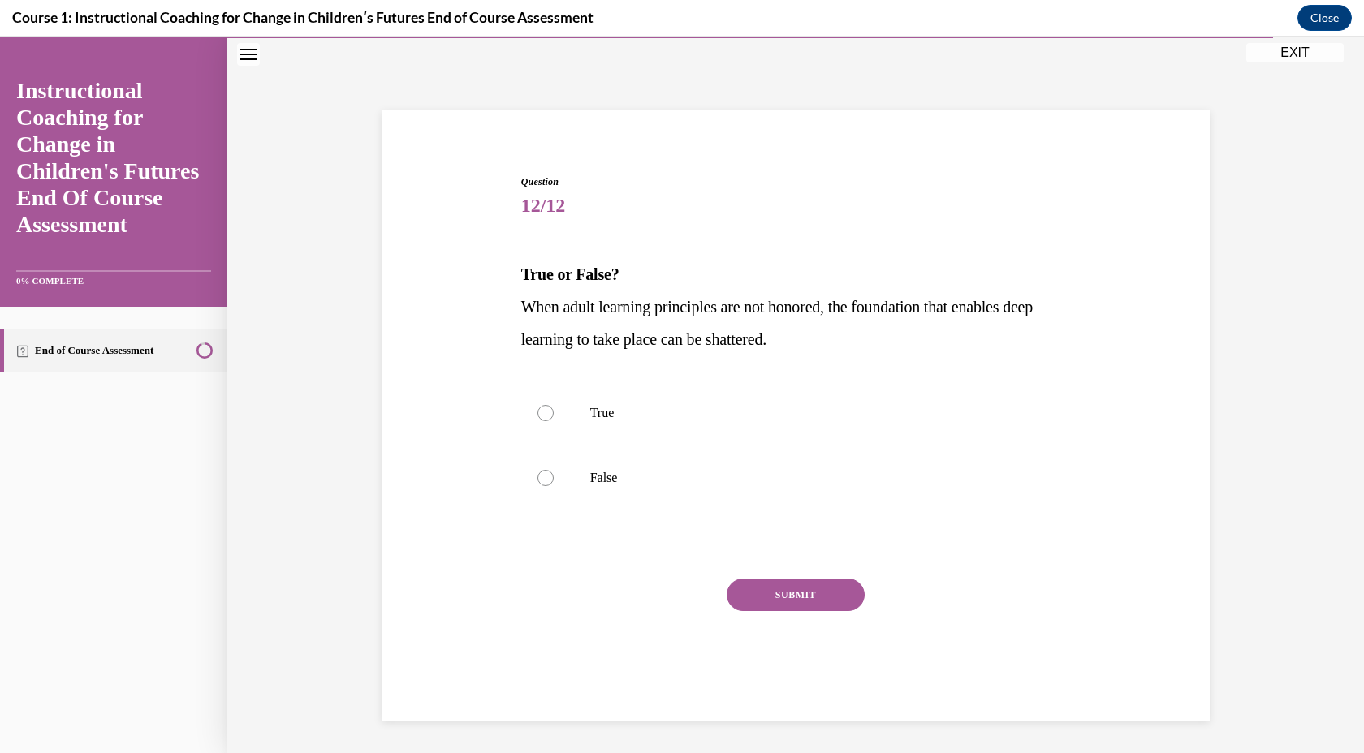
scroll to position [2, 0]
click at [542, 412] on div at bounding box center [545, 413] width 16 height 16
click at [542, 412] on input "True" at bounding box center [545, 413] width 16 height 16
radio input "true"
click at [789, 602] on button "SUBMIT" at bounding box center [796, 595] width 138 height 32
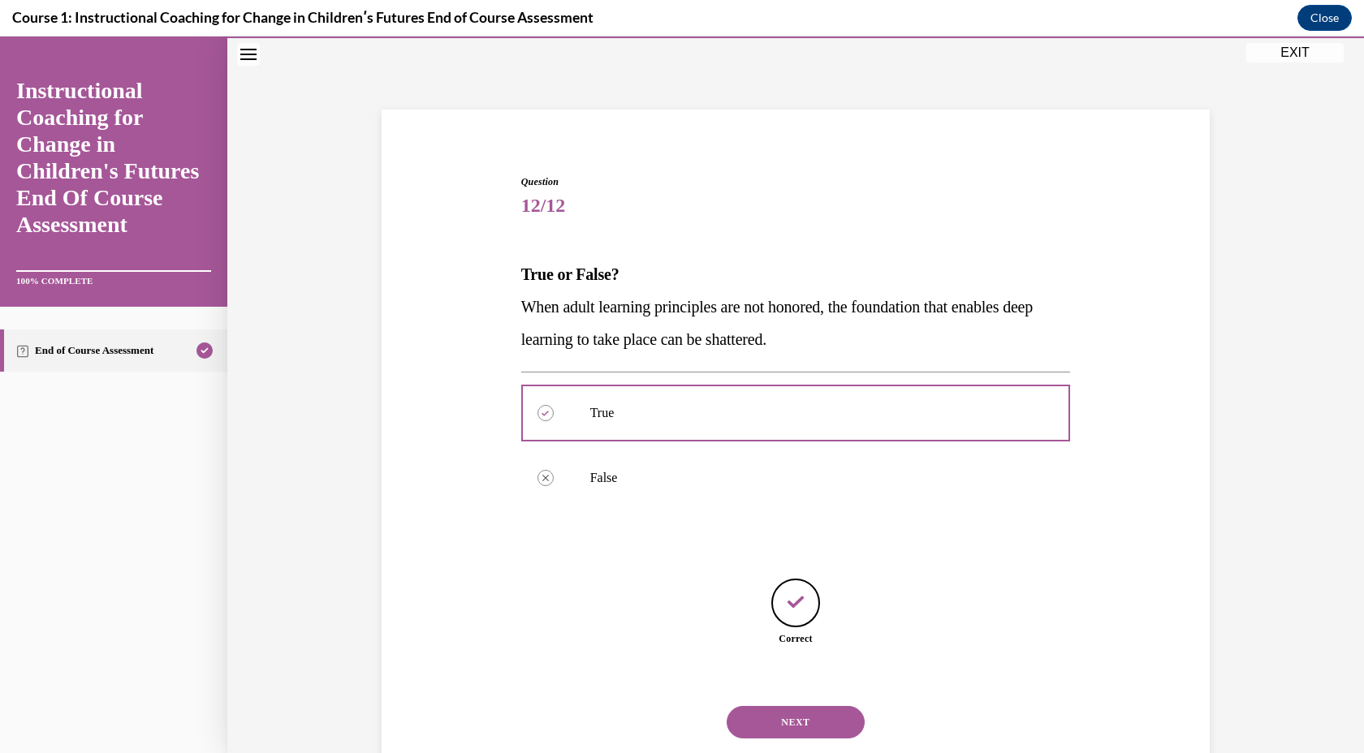
scroll to position [44, 0]
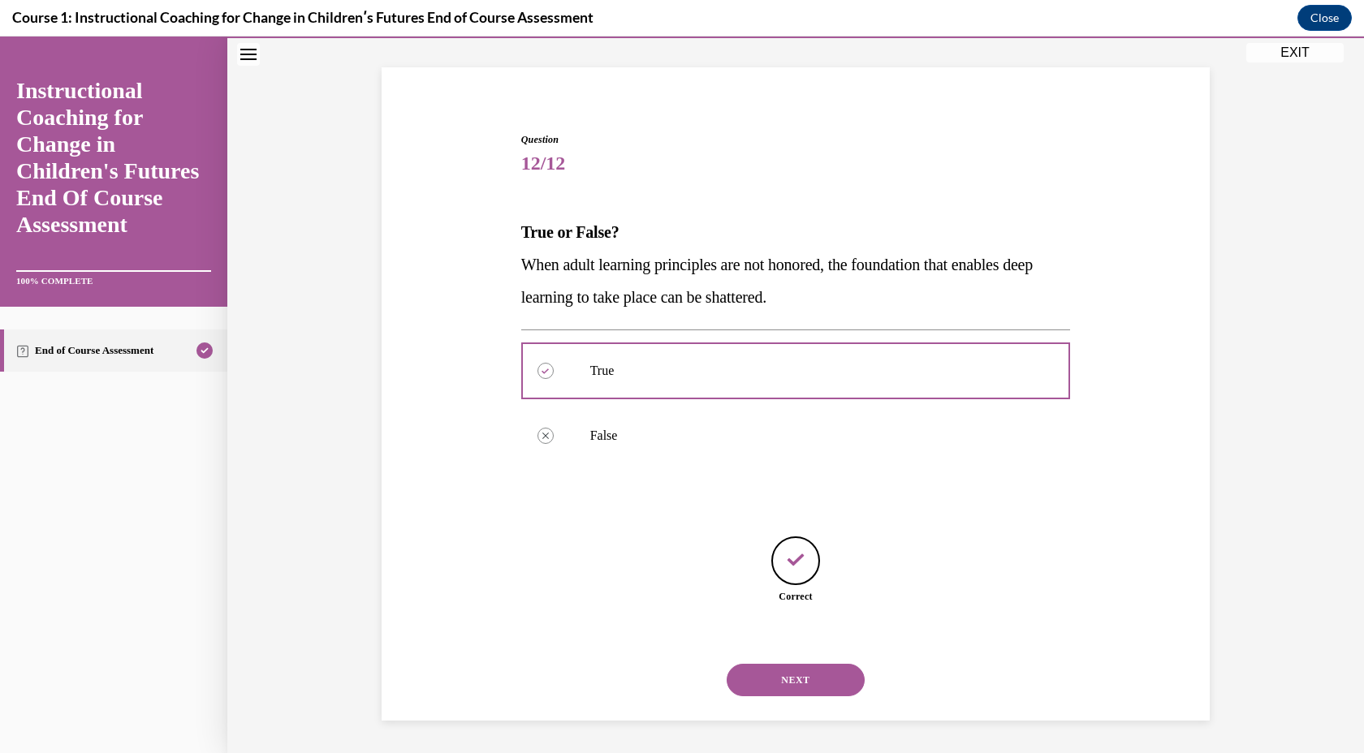
click at [802, 681] on button "NEXT" at bounding box center [796, 680] width 138 height 32
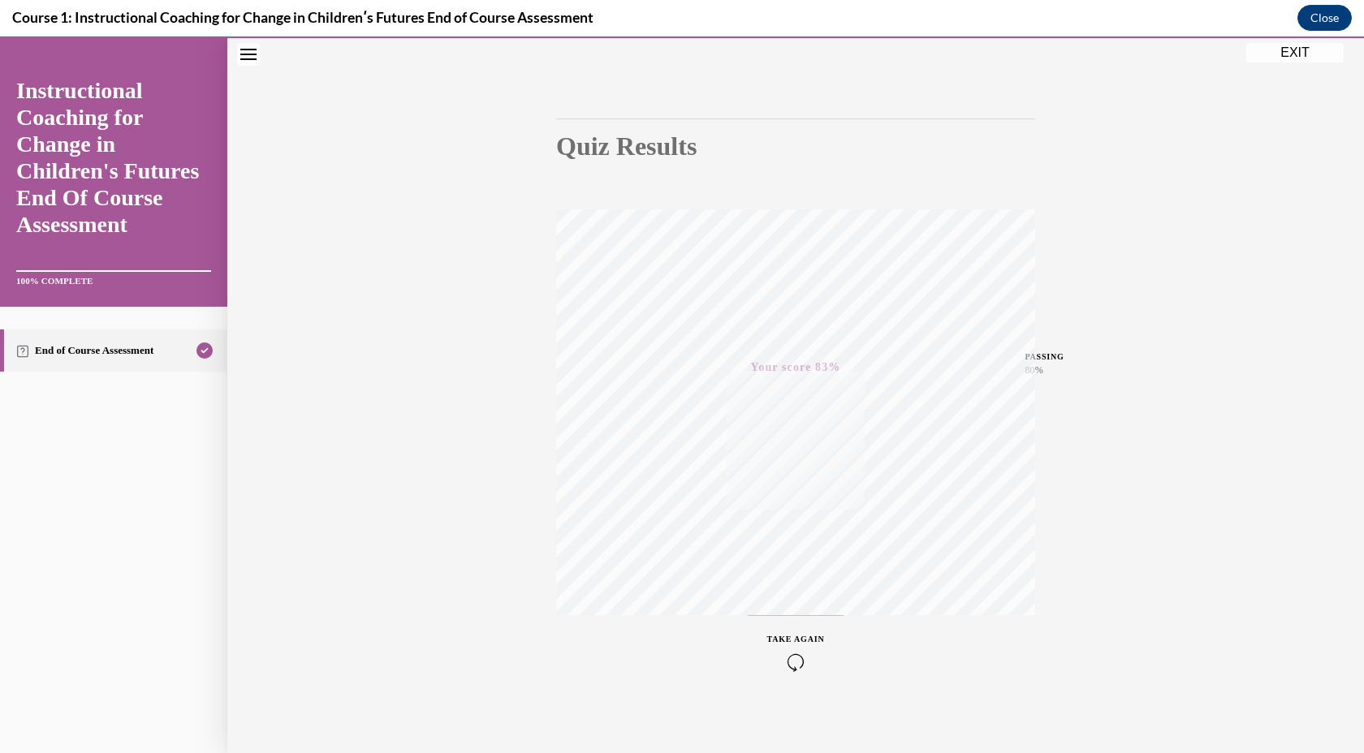
scroll to position [65, 0]
click at [1318, 16] on button "Close" at bounding box center [1324, 18] width 54 height 26
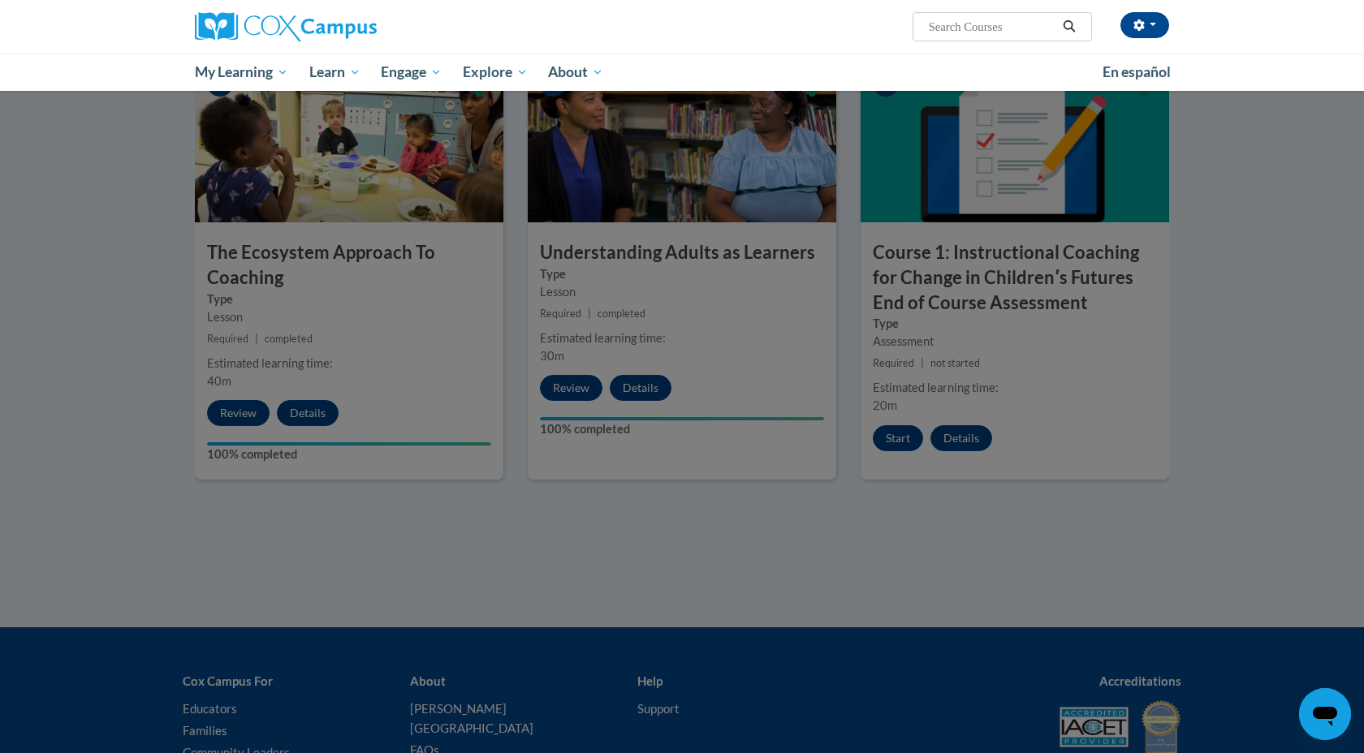
click at [985, 534] on div at bounding box center [682, 376] width 1364 height 753
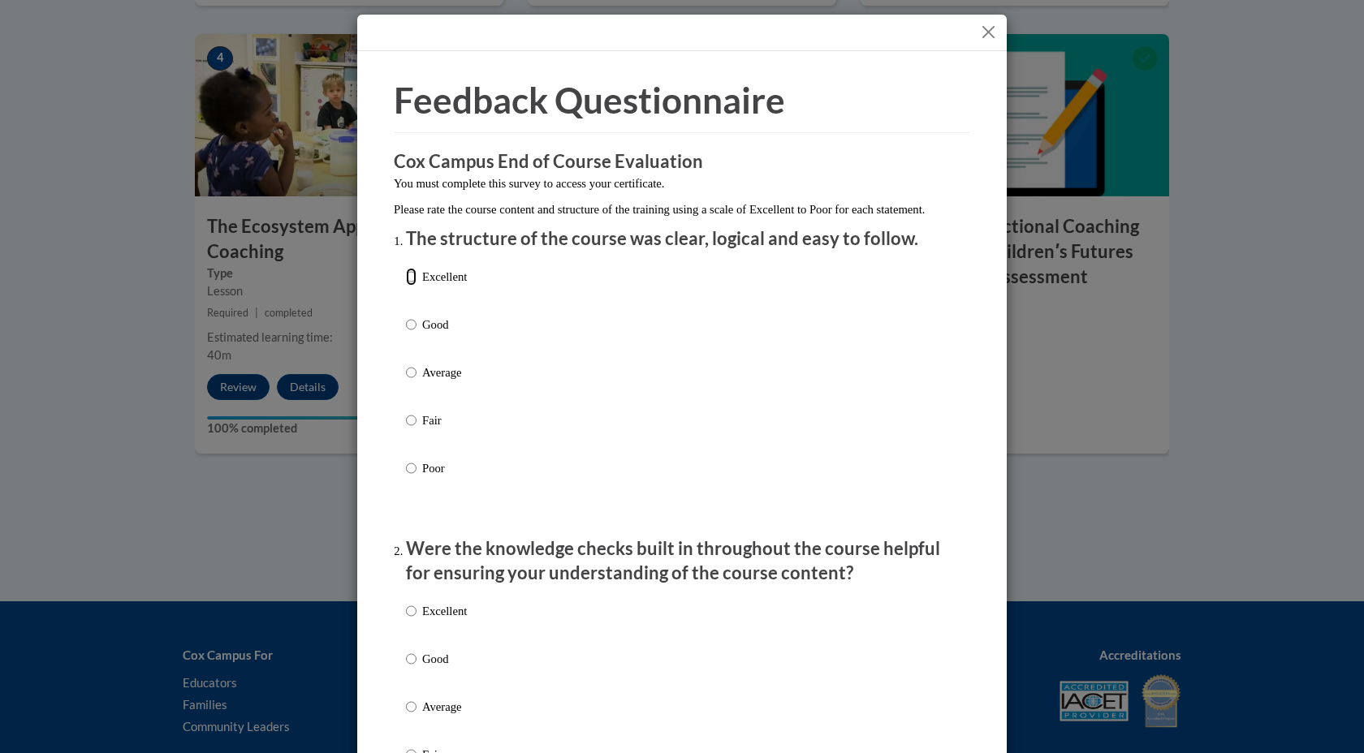
click at [409, 286] on input "Excellent" at bounding box center [411, 277] width 11 height 18
radio input "true"
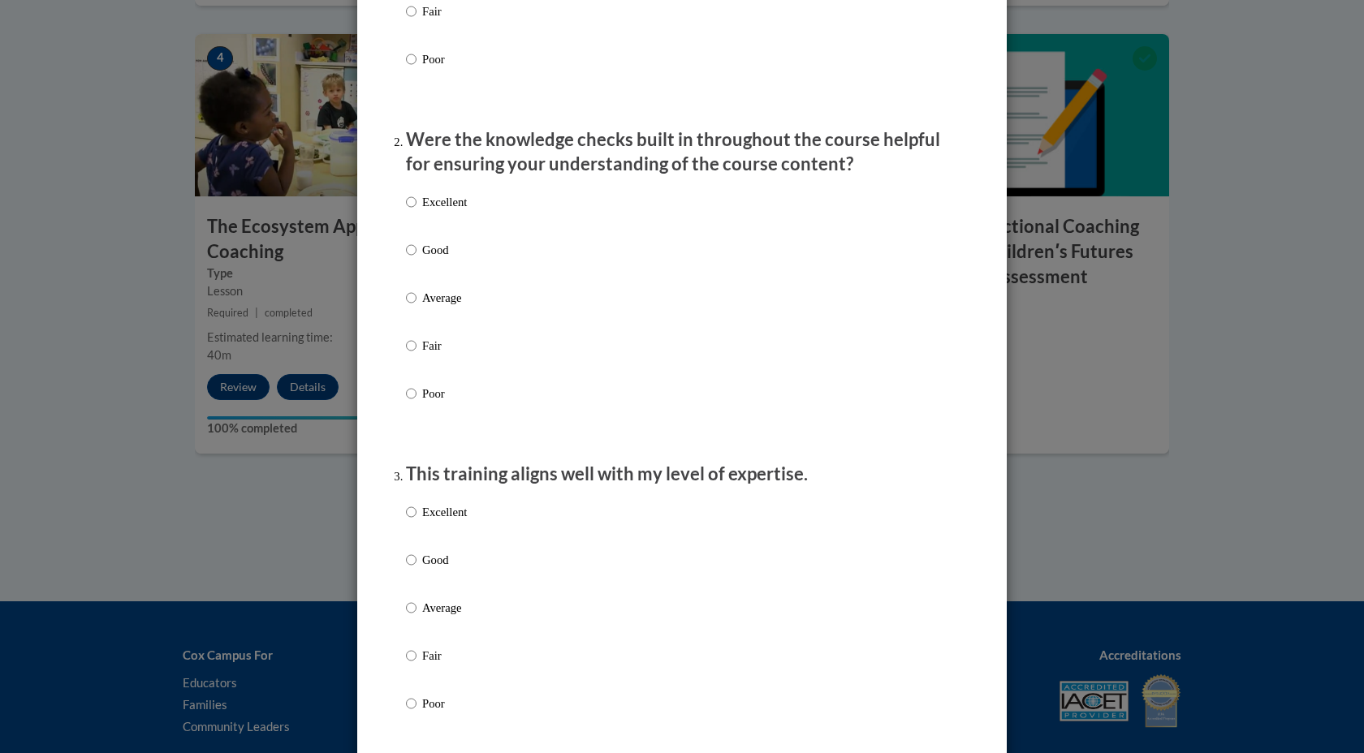
scroll to position [412, 0]
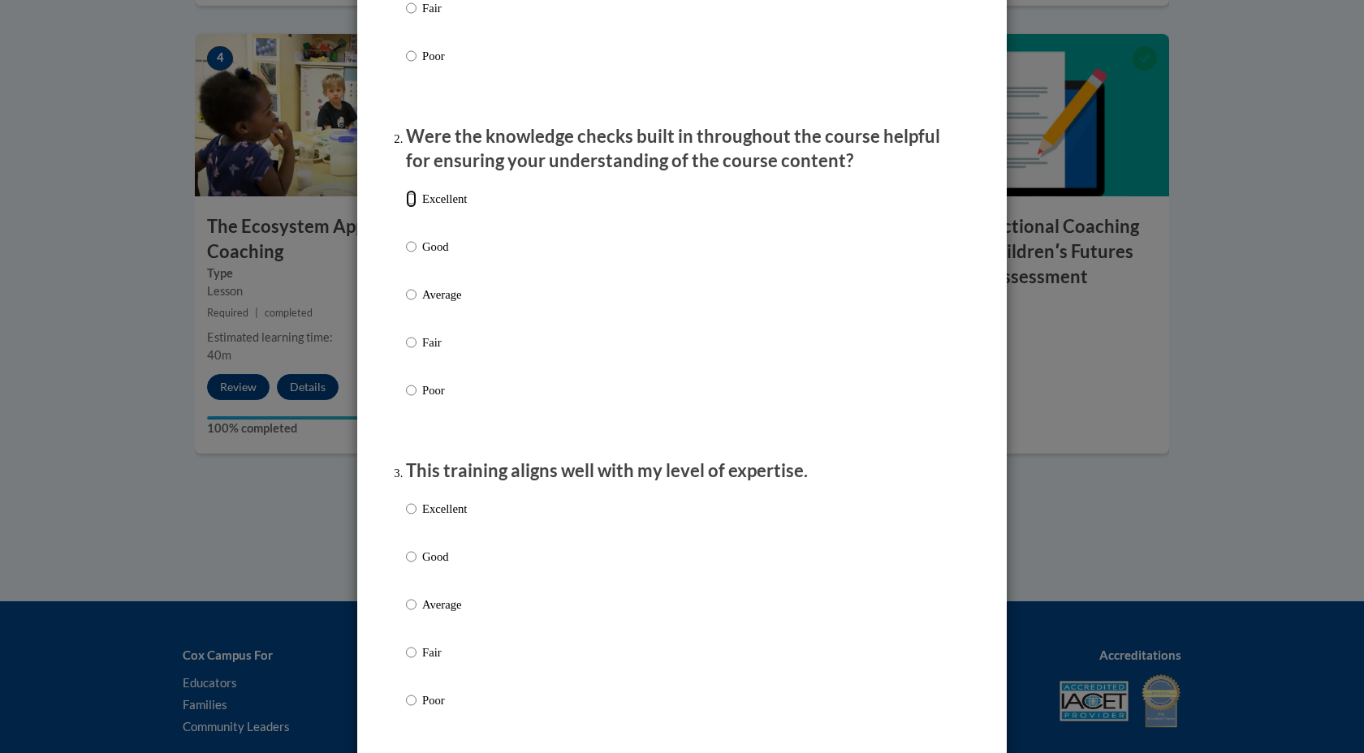
click at [413, 208] on input "Excellent" at bounding box center [411, 199] width 11 height 18
radio input "true"
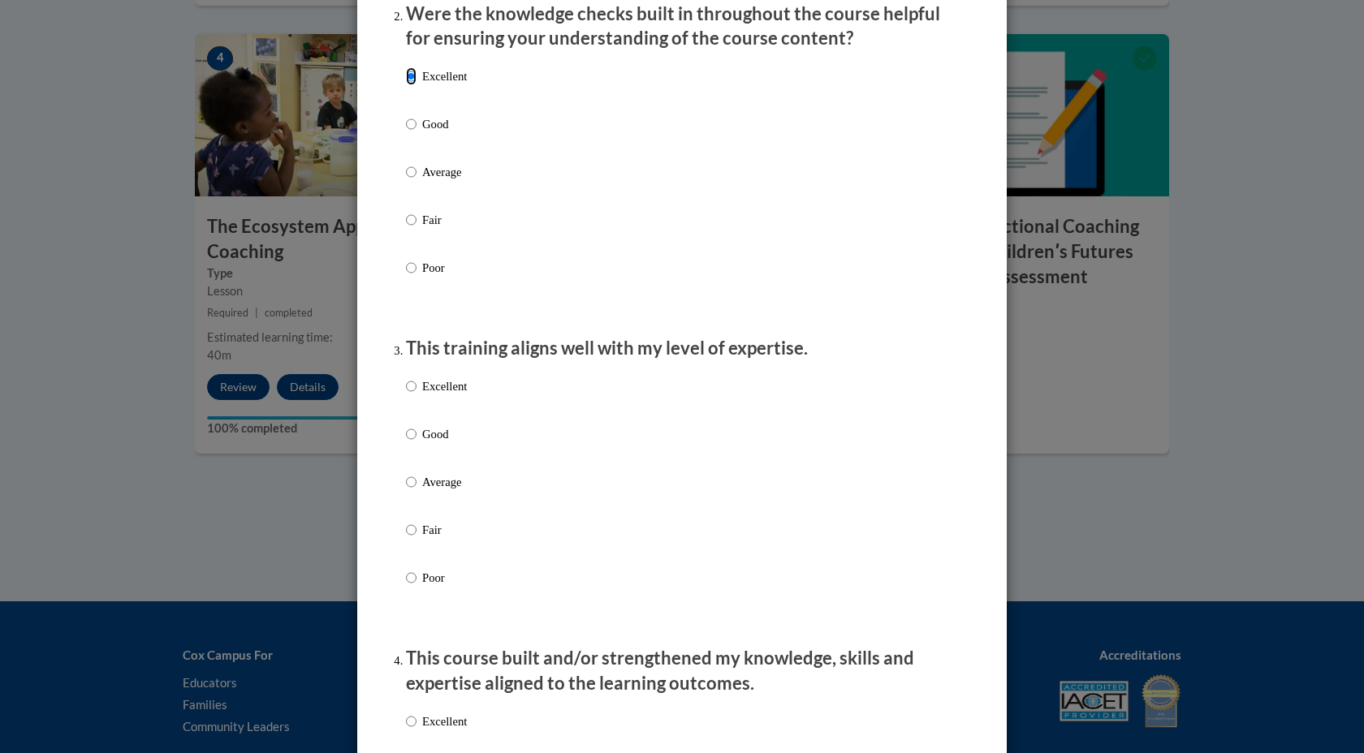
scroll to position [543, 0]
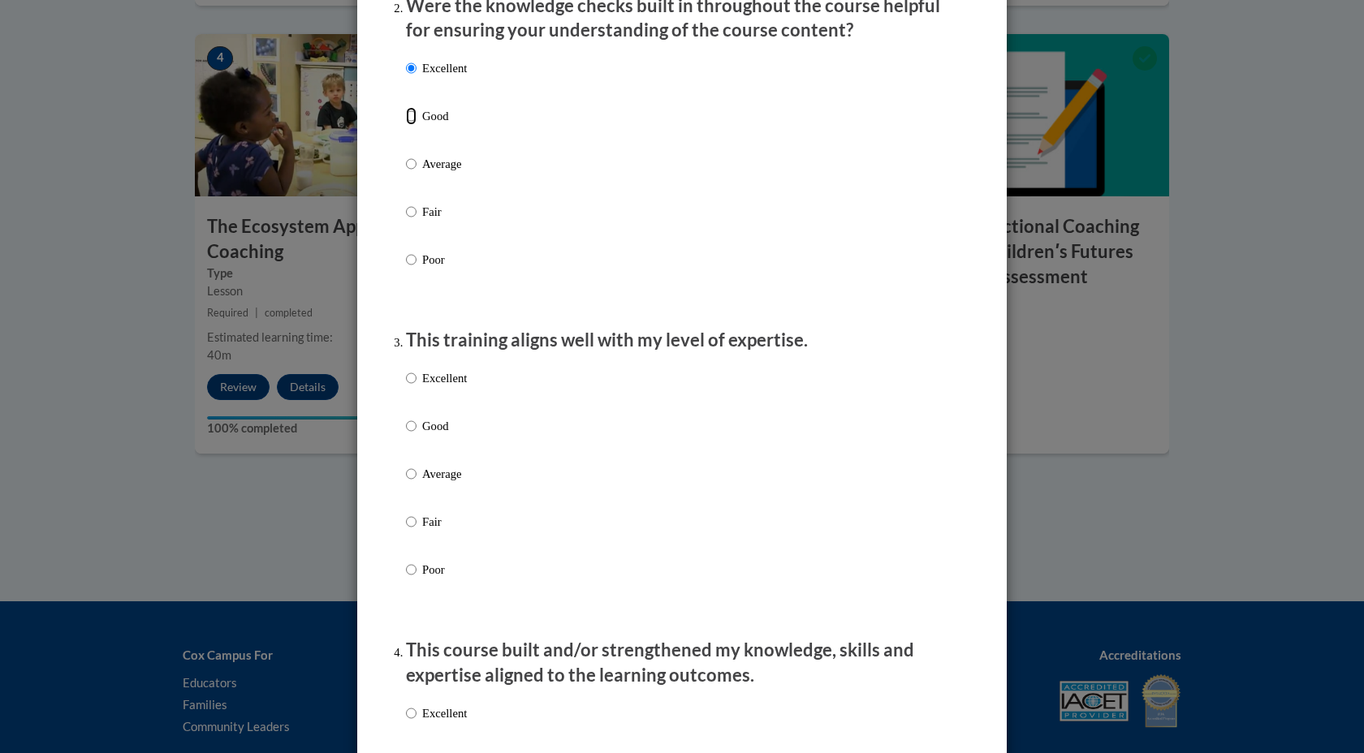
click at [412, 125] on input "Good" at bounding box center [411, 116] width 11 height 18
radio input "true"
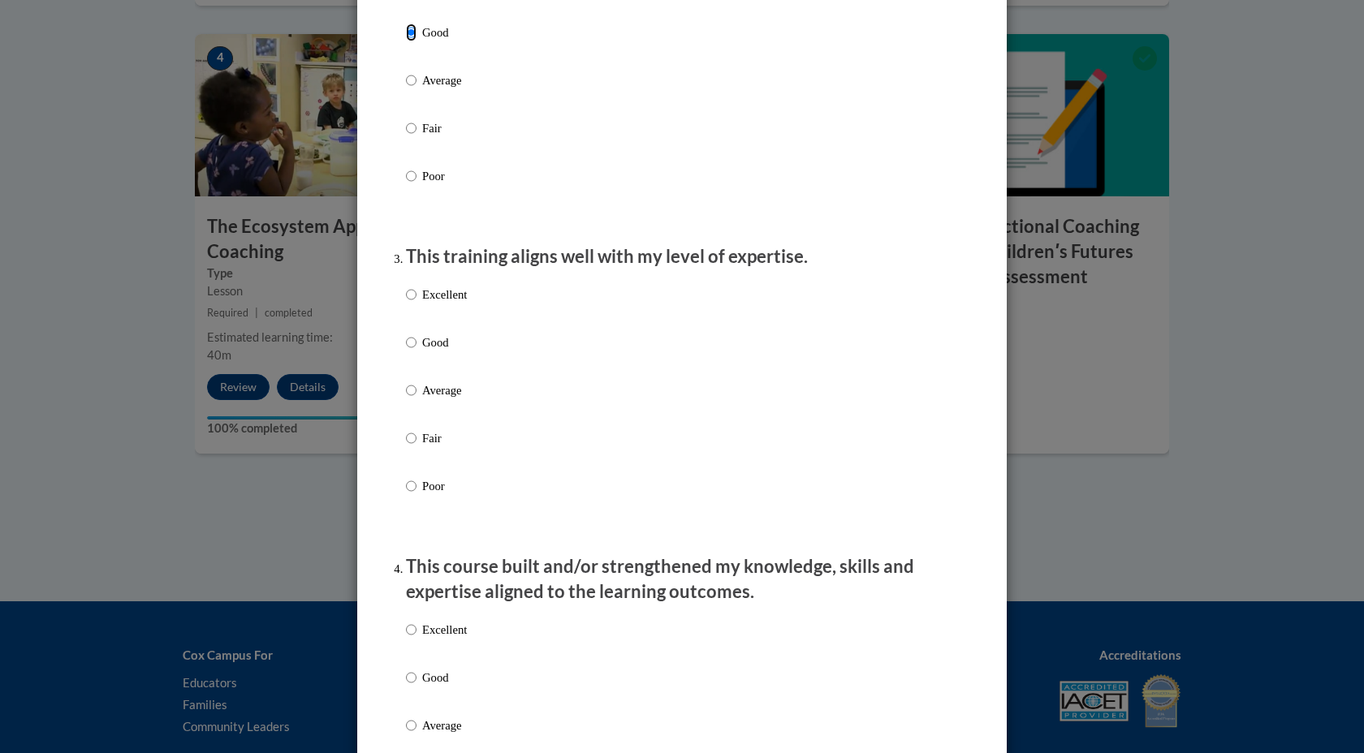
scroll to position [636, 0]
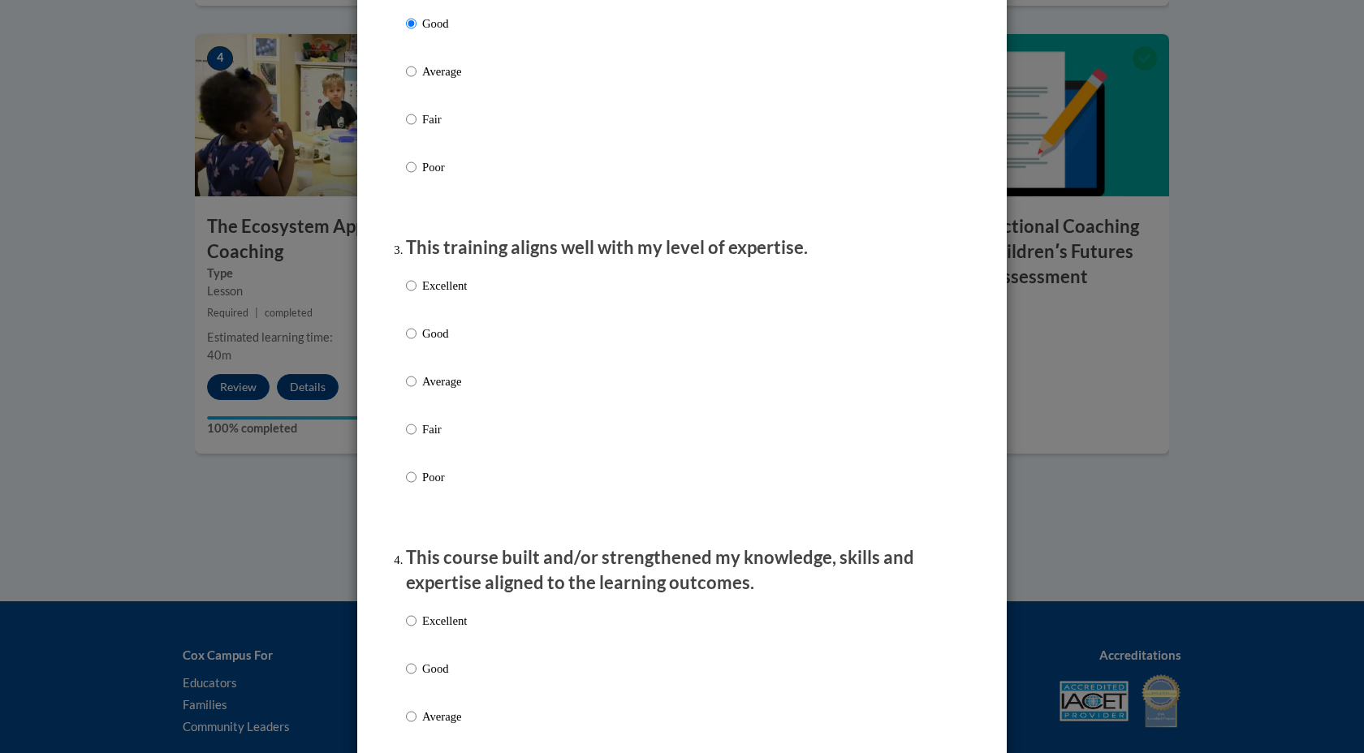
click at [416, 302] on label "Excellent" at bounding box center [436, 299] width 61 height 44
click at [416, 295] on input "Excellent" at bounding box center [411, 286] width 11 height 18
radio input "true"
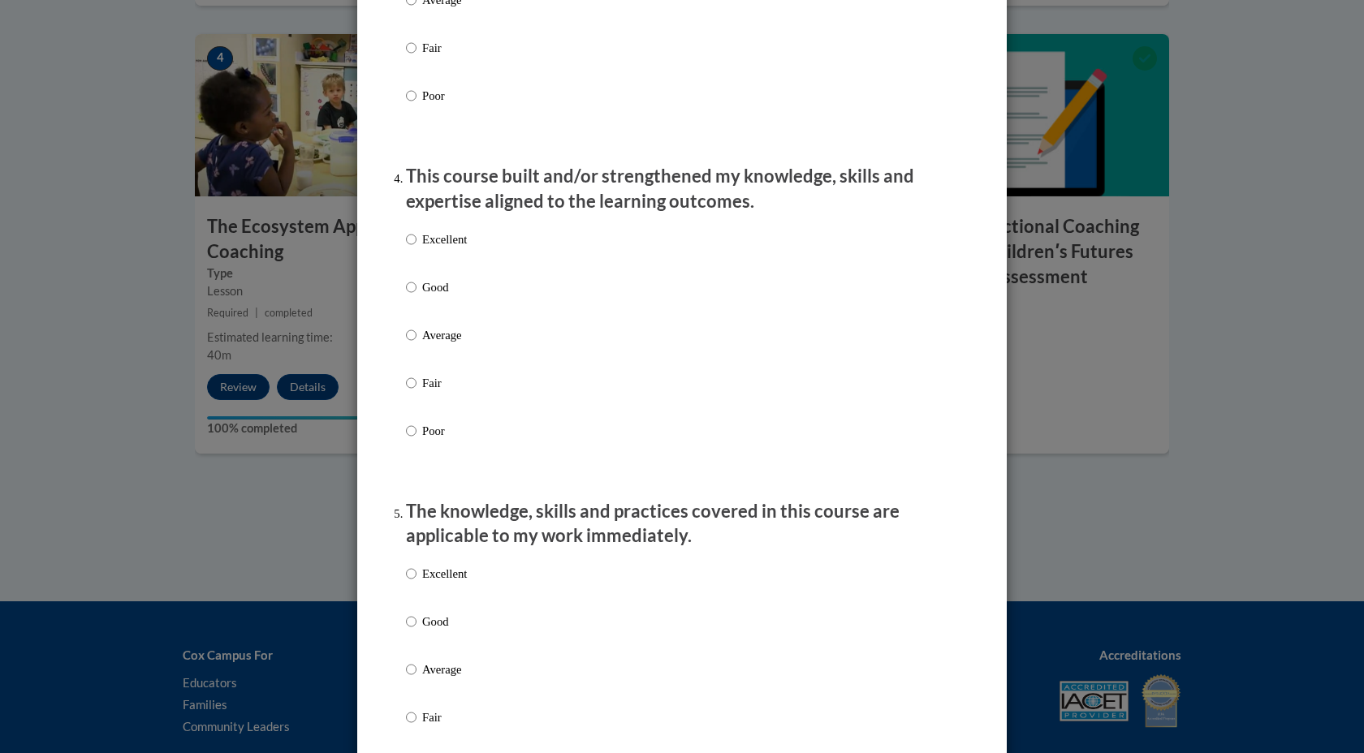
scroll to position [1019, 0]
click at [416, 247] on input "Excellent" at bounding box center [411, 238] width 11 height 18
radio input "true"
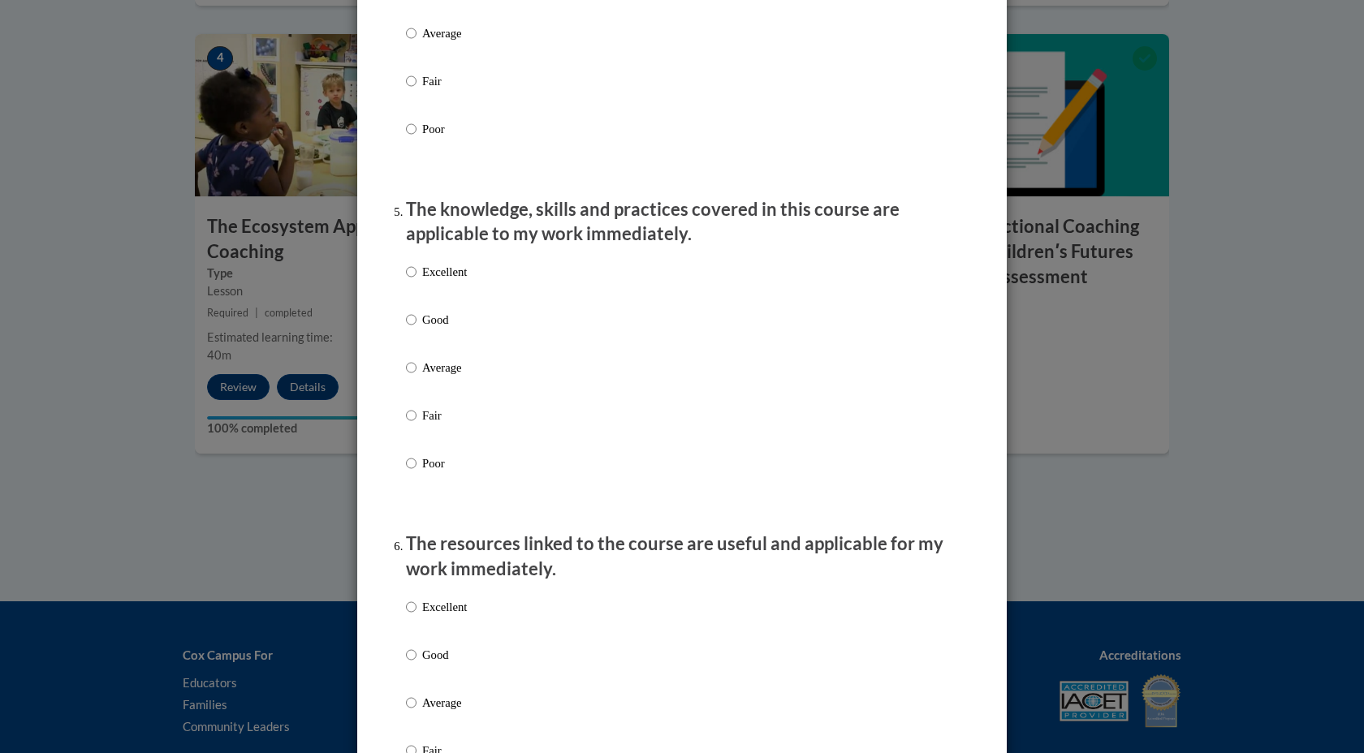
scroll to position [1321, 0]
click at [414, 327] on input "Good" at bounding box center [411, 318] width 11 height 18
radio input "true"
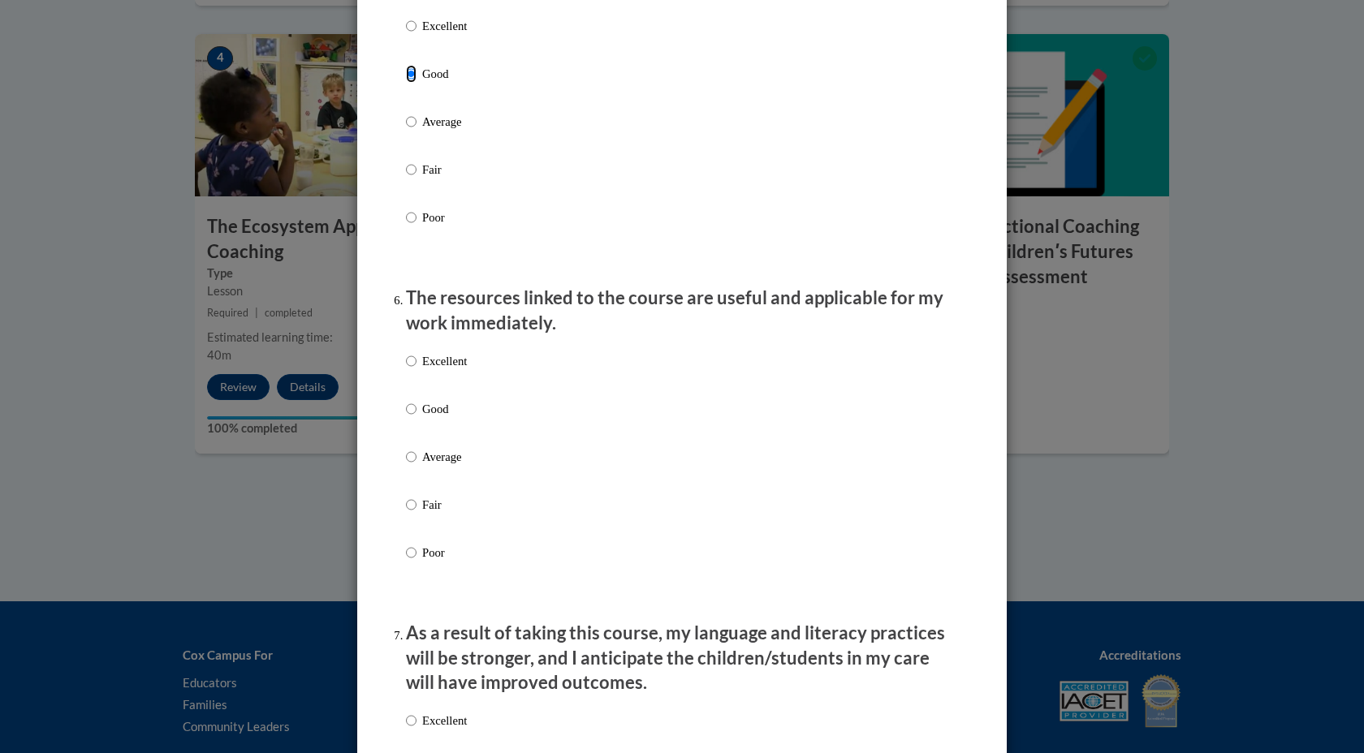
scroll to position [1568, 0]
click at [413, 368] on input "Excellent" at bounding box center [411, 359] width 11 height 18
radio input "true"
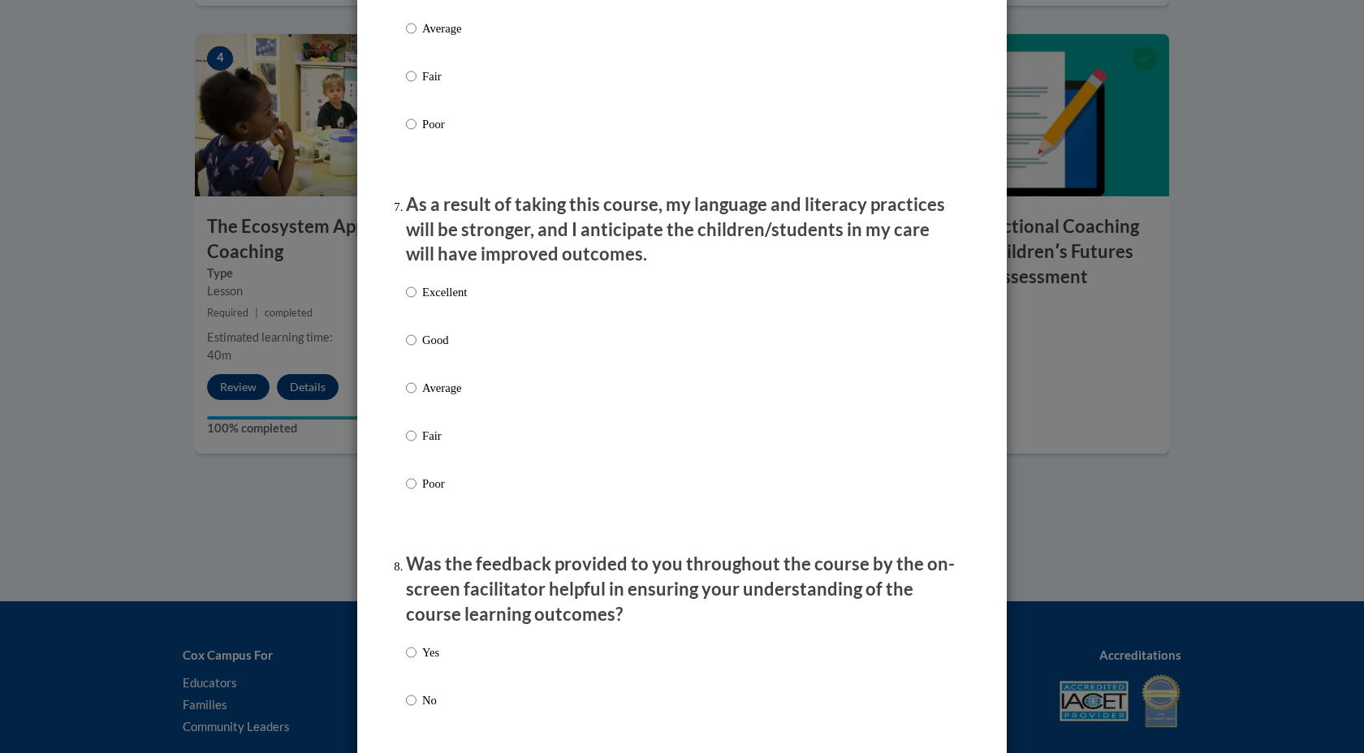
scroll to position [2020, 0]
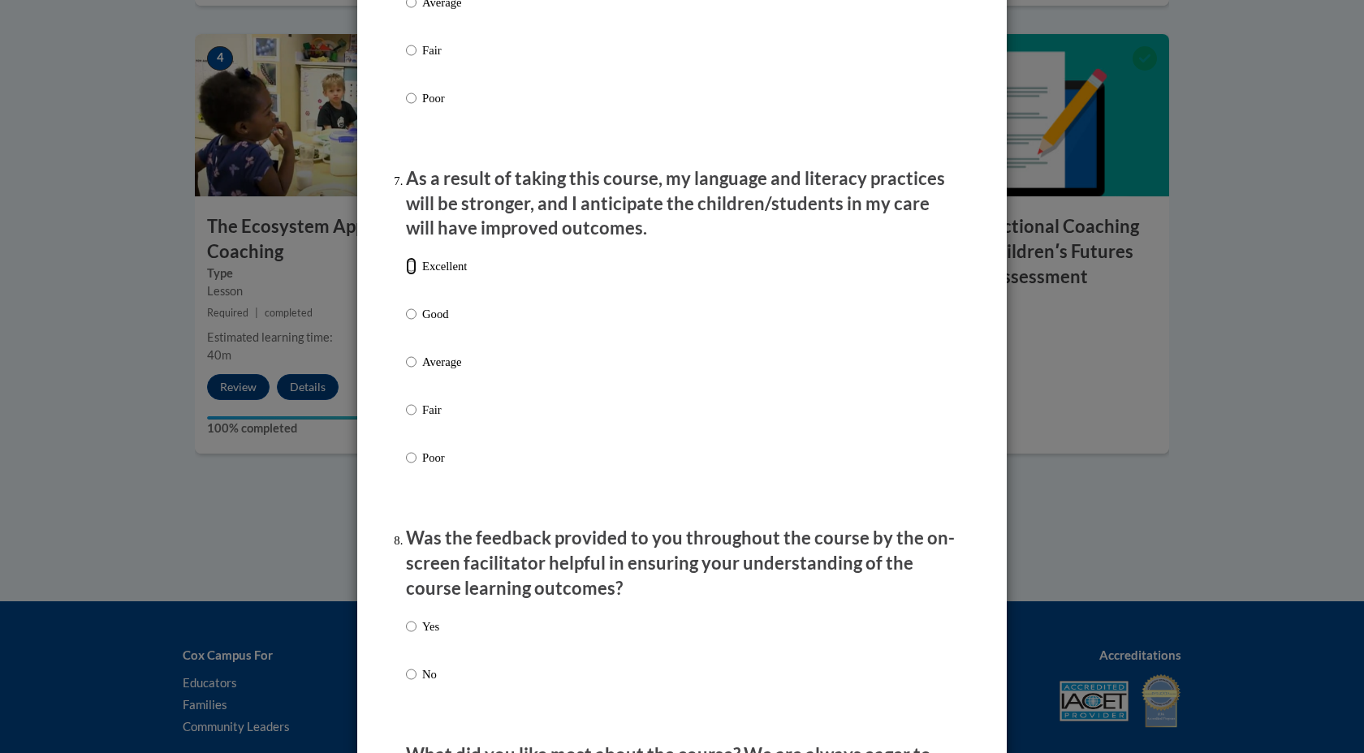
click at [412, 275] on input "Excellent" at bounding box center [411, 266] width 11 height 18
radio input "true"
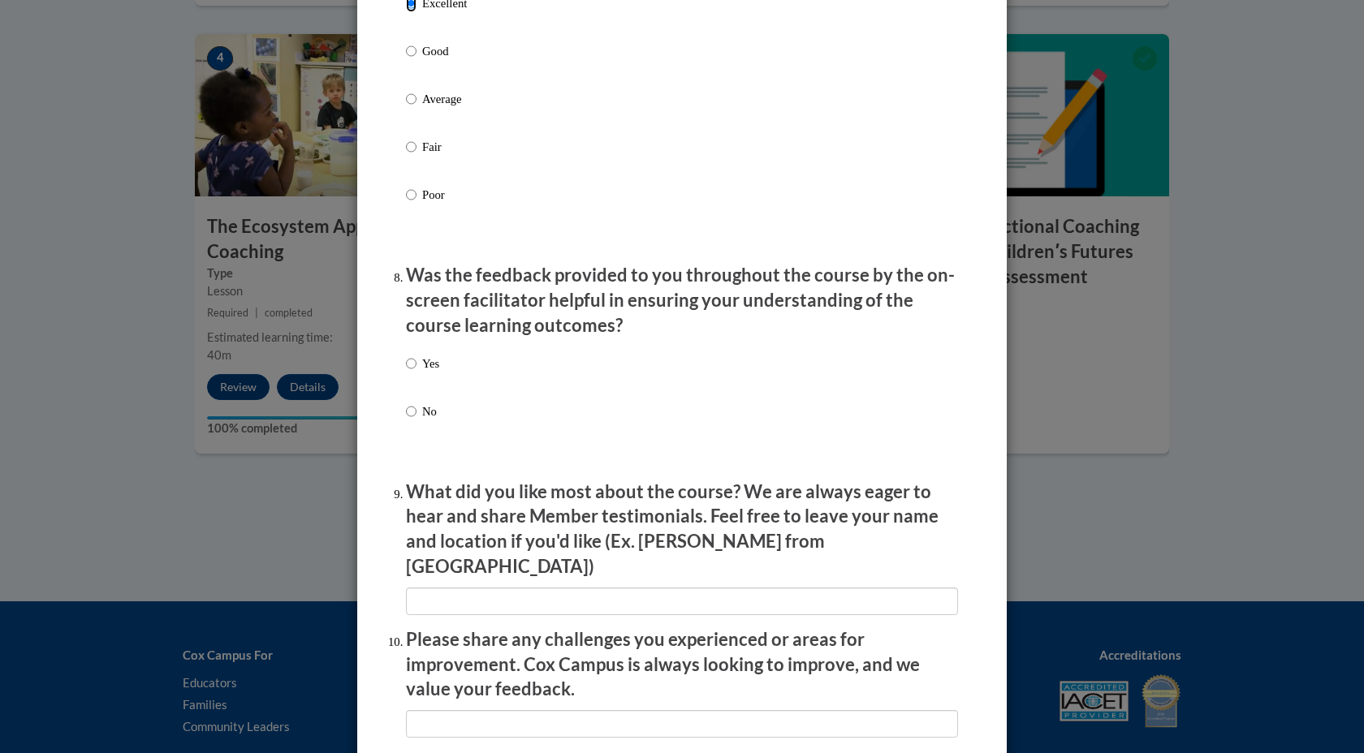
scroll to position [2285, 0]
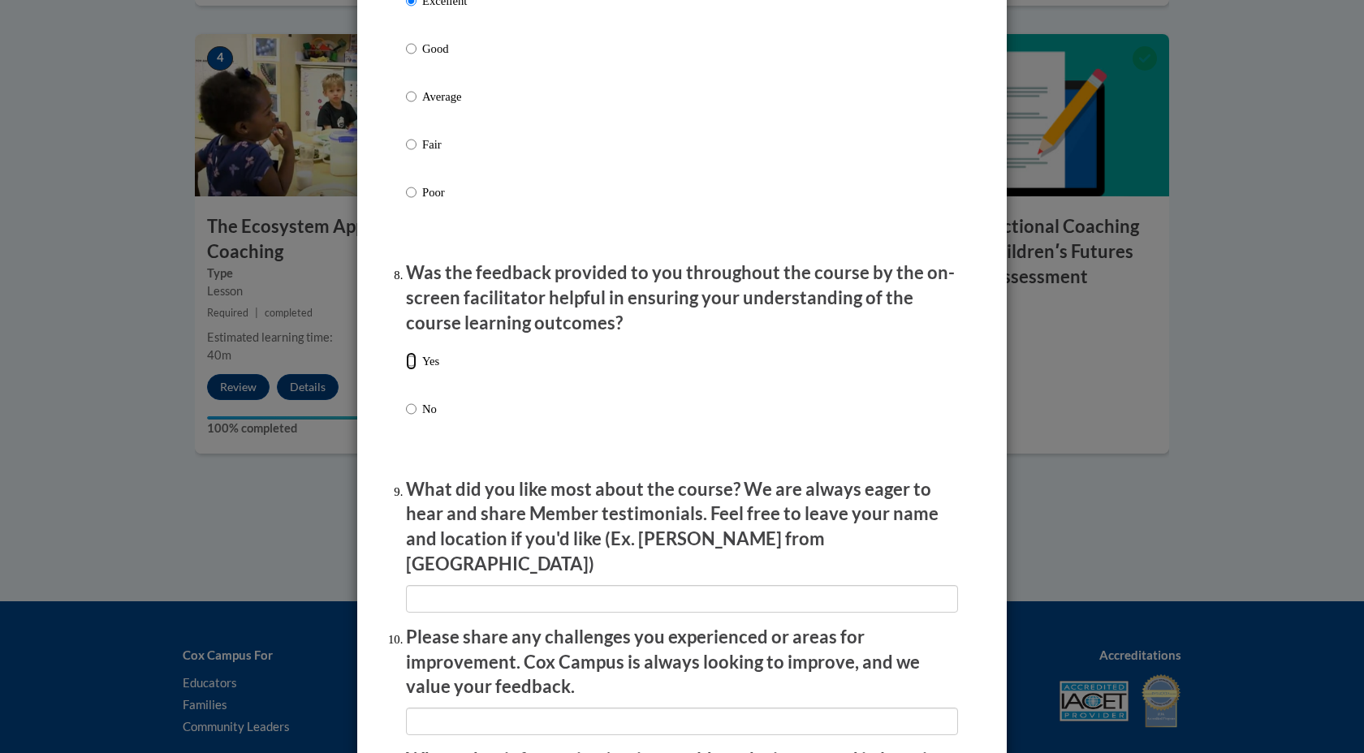
click at [411, 370] on input "Yes" at bounding box center [411, 361] width 11 height 18
radio input "true"
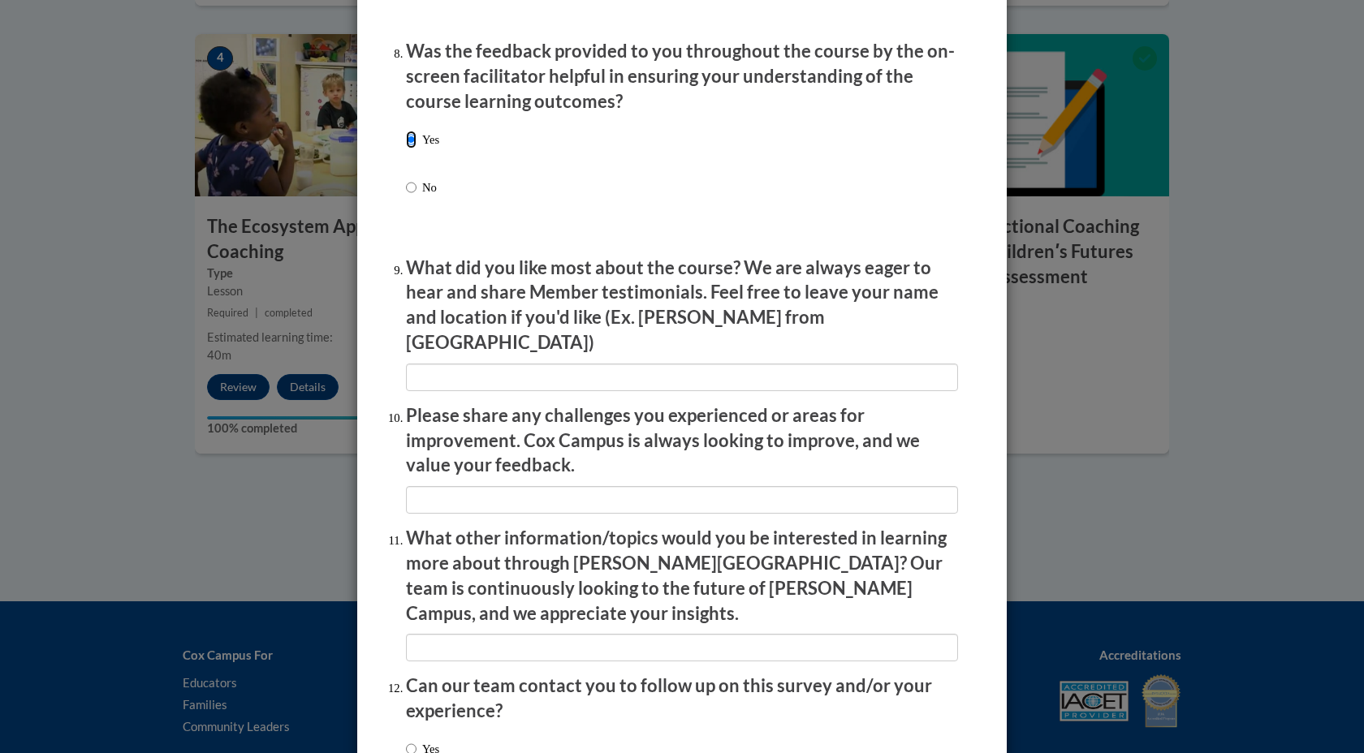
scroll to position [2509, 0]
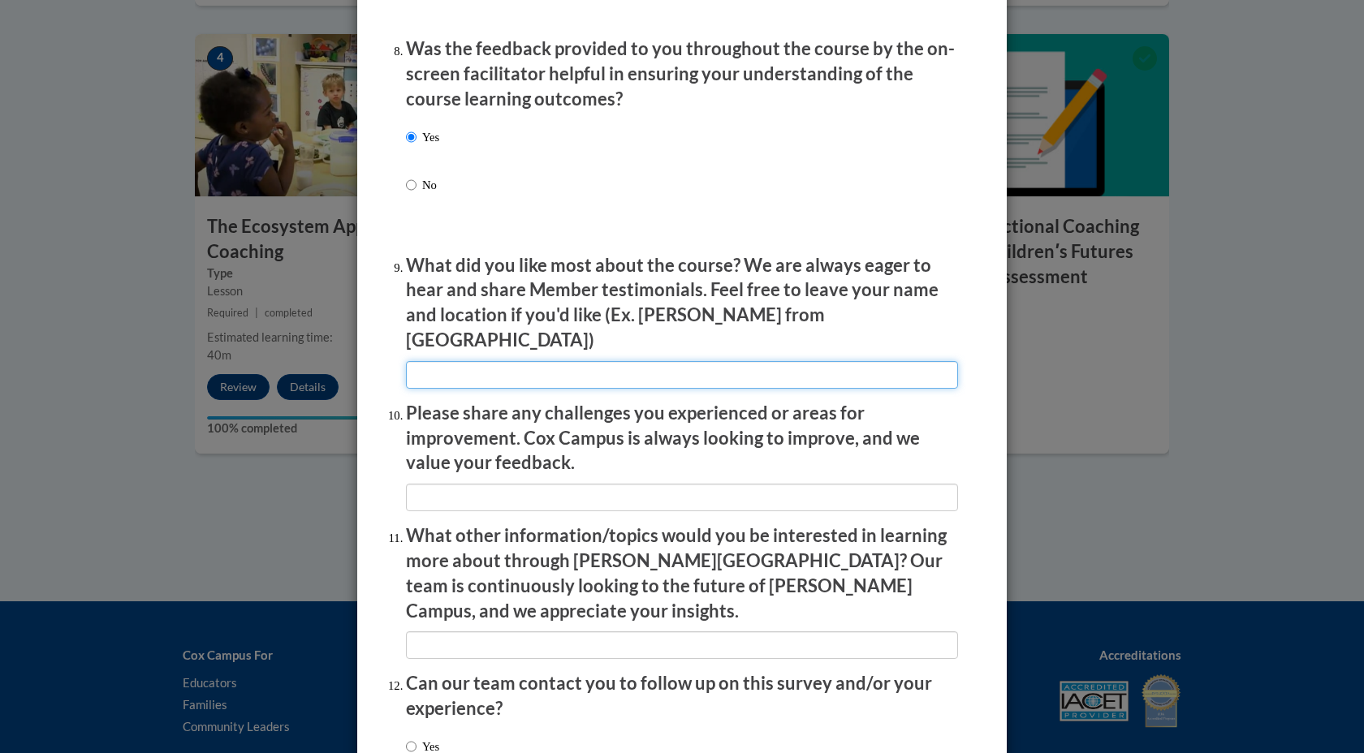
click at [491, 362] on input "textbox" at bounding box center [682, 375] width 552 height 28
type input "I liked the presentation of the information"
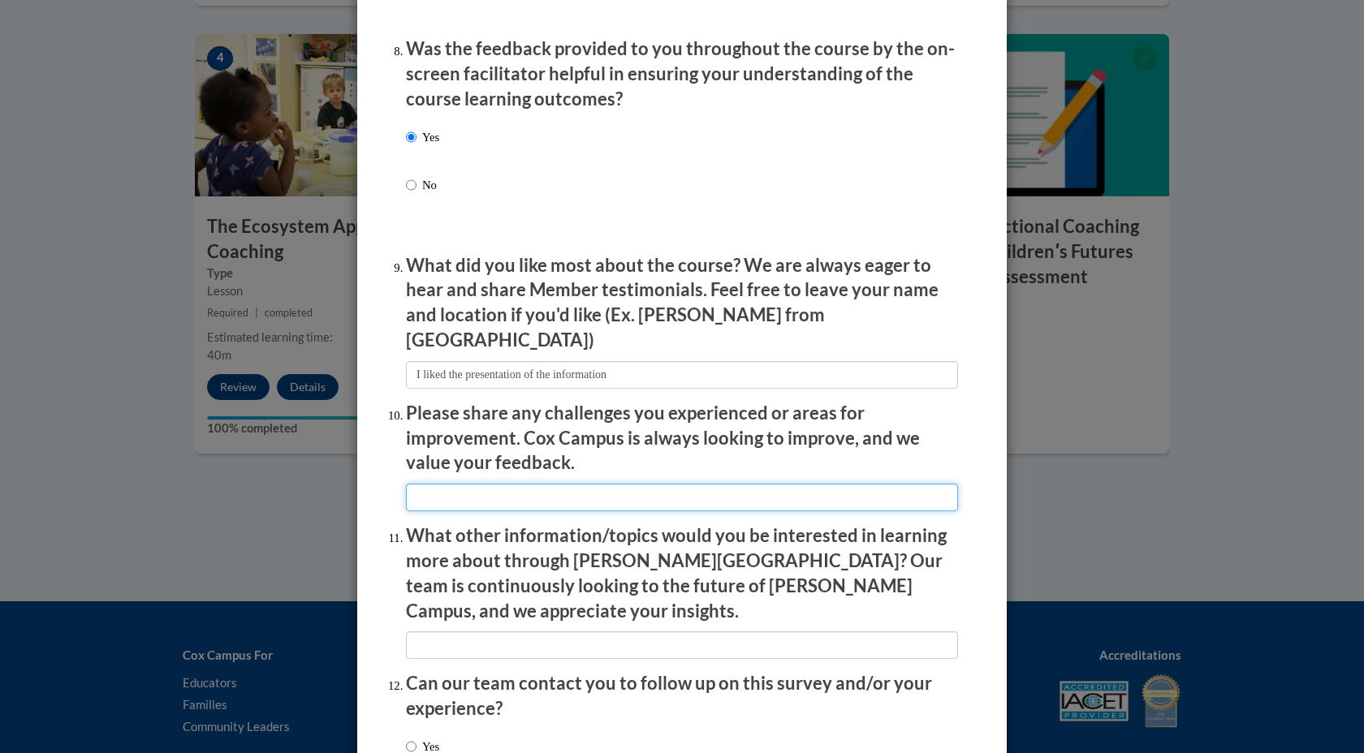
click at [490, 490] on input "textbox" at bounding box center [682, 498] width 552 height 28
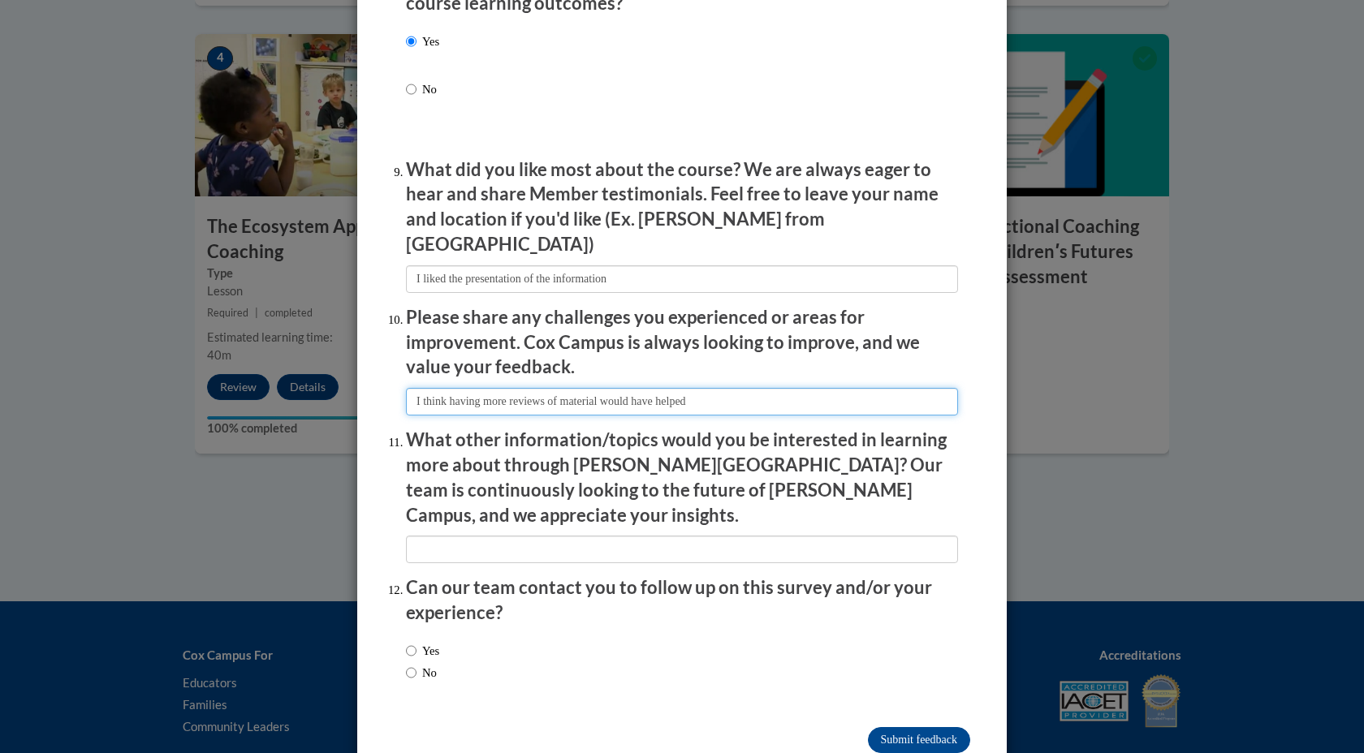
scroll to position [2621, 0]
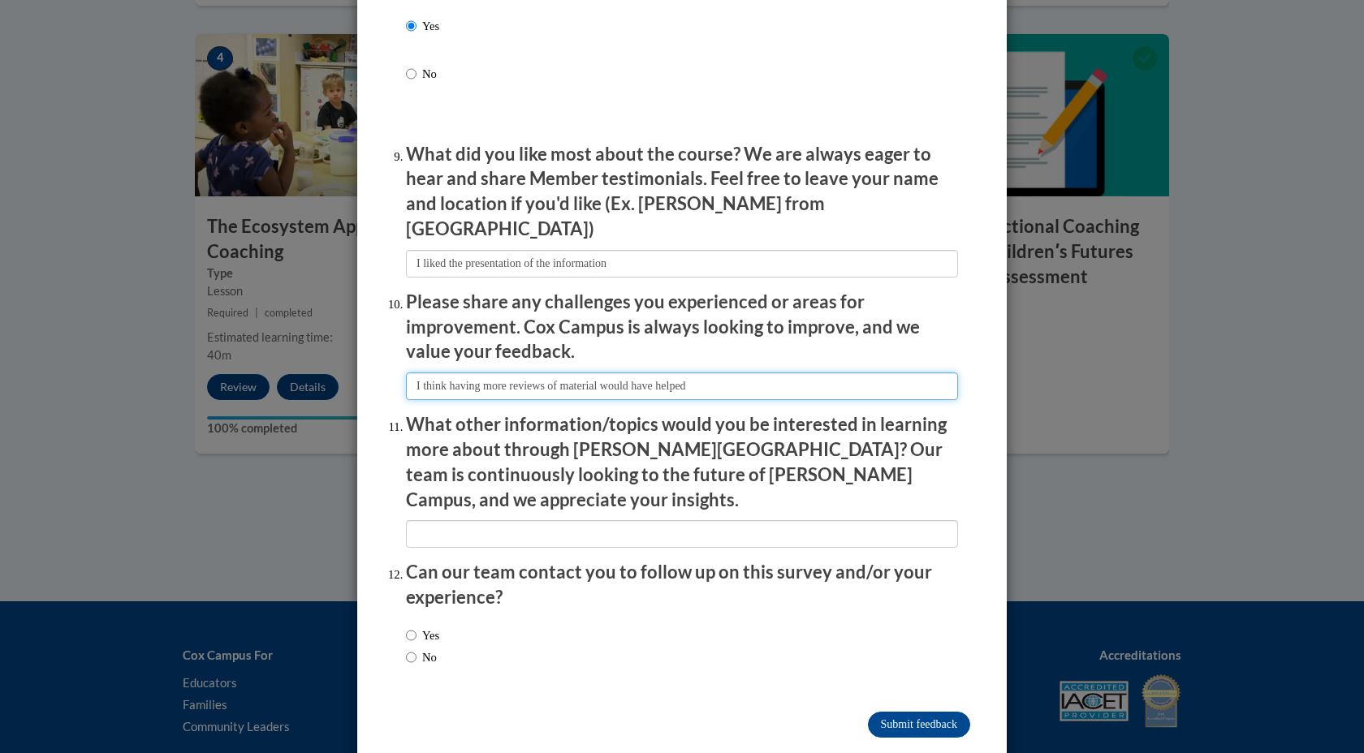
type input "I think having more reviews of material would have helped"
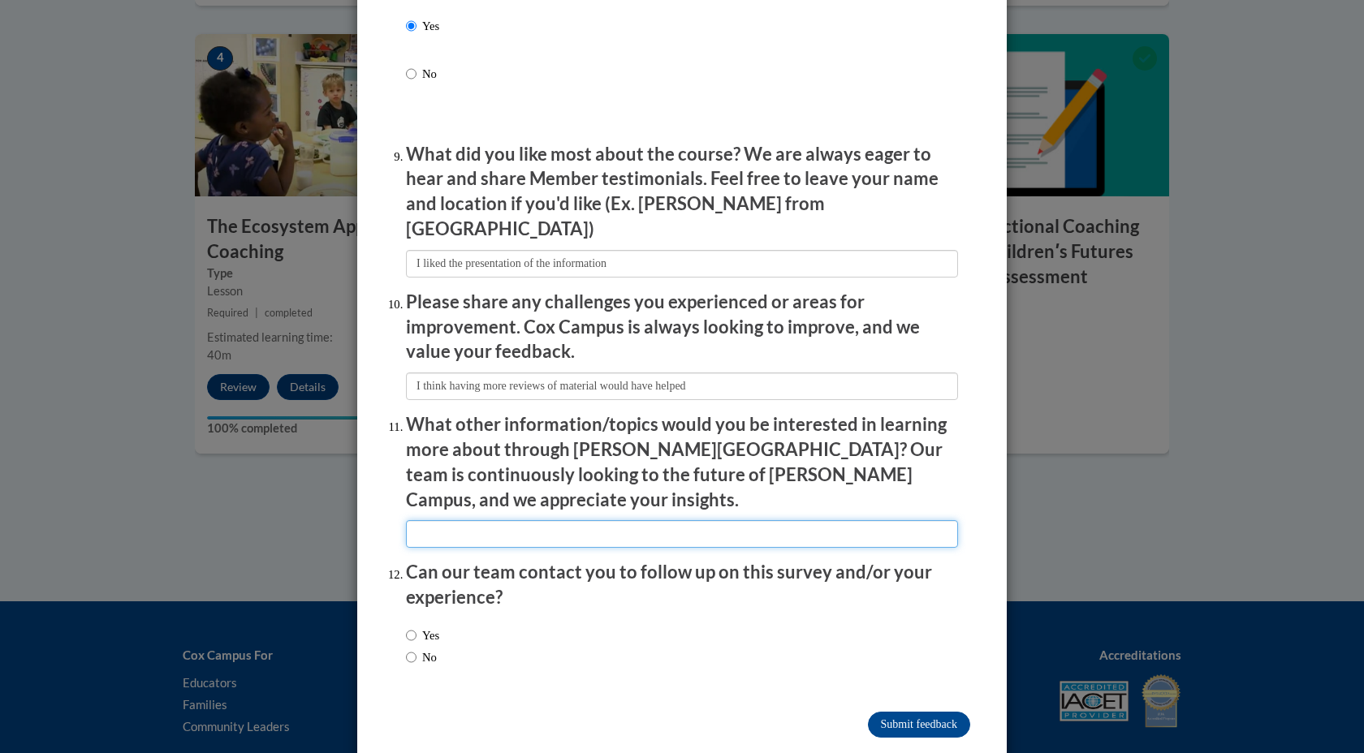
click at [552, 520] on input "textbox" at bounding box center [682, 534] width 552 height 28
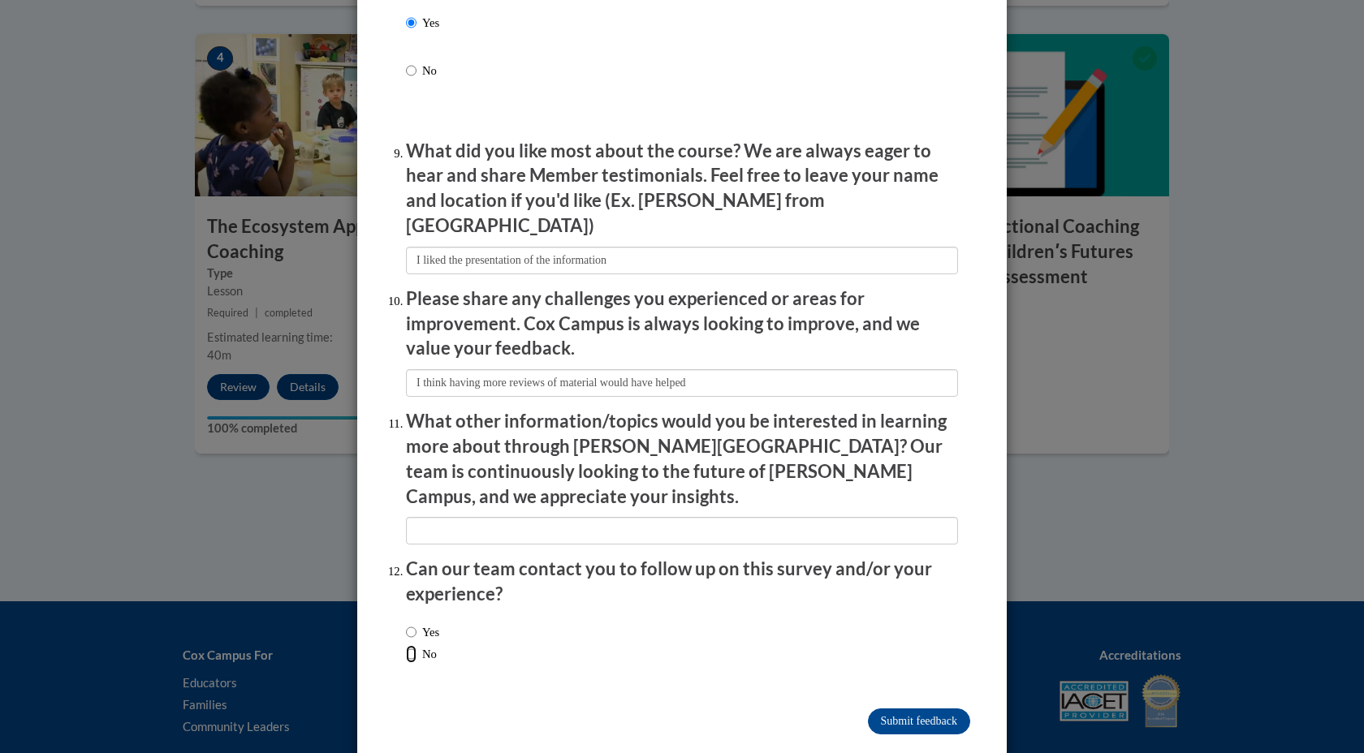
click at [412, 645] on input "No" at bounding box center [411, 654] width 11 height 18
radio input "true"
click at [913, 709] on input "Submit feedback" at bounding box center [919, 722] width 102 height 26
